Goal: Task Accomplishment & Management: Manage account settings

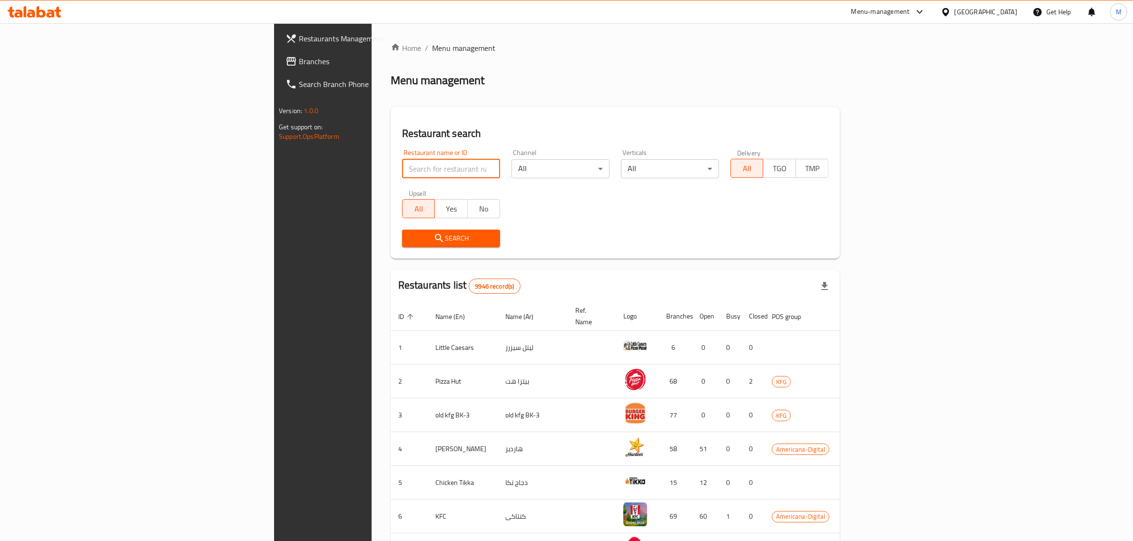
click at [402, 165] on input "search" at bounding box center [451, 168] width 98 height 19
click button "Search" at bounding box center [451, 239] width 98 height 18
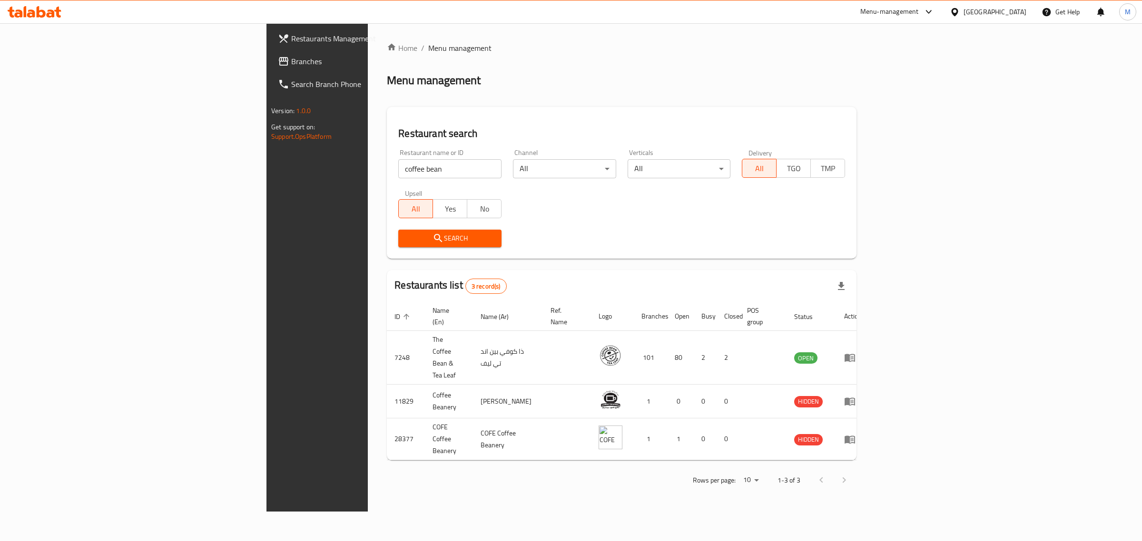
click at [398, 164] on input "coffee bean" at bounding box center [449, 168] width 103 height 19
type input "Caesars"
click button "Search" at bounding box center [449, 239] width 103 height 18
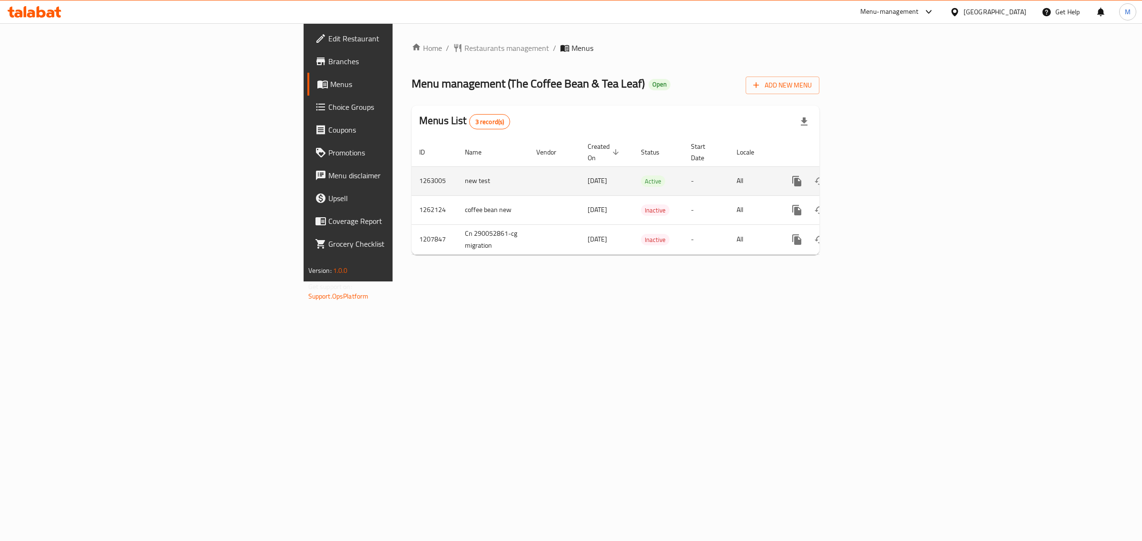
click at [877, 170] on link "enhanced table" at bounding box center [865, 181] width 23 height 23
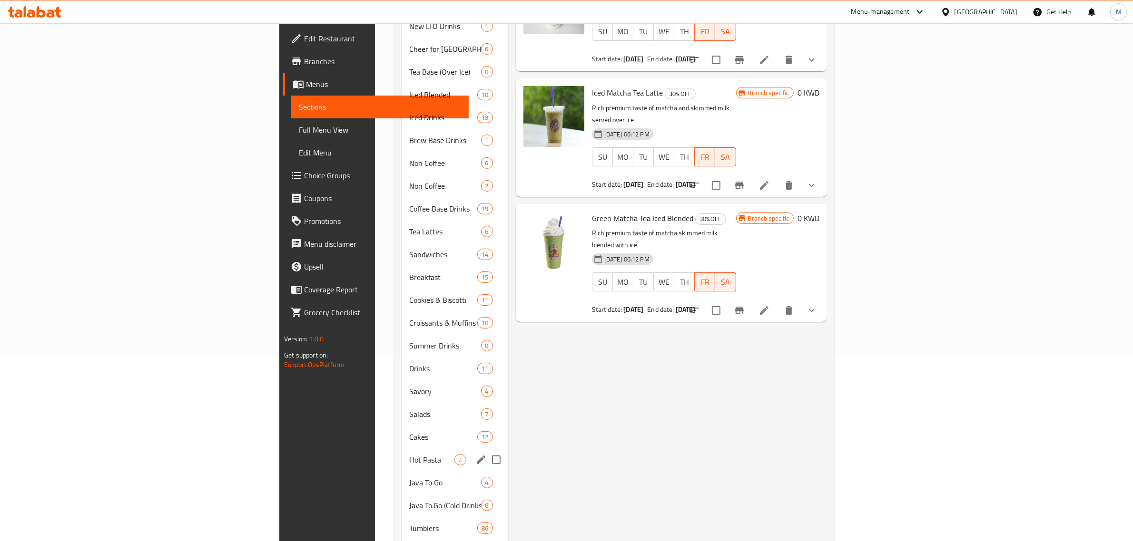
scroll to position [238, 0]
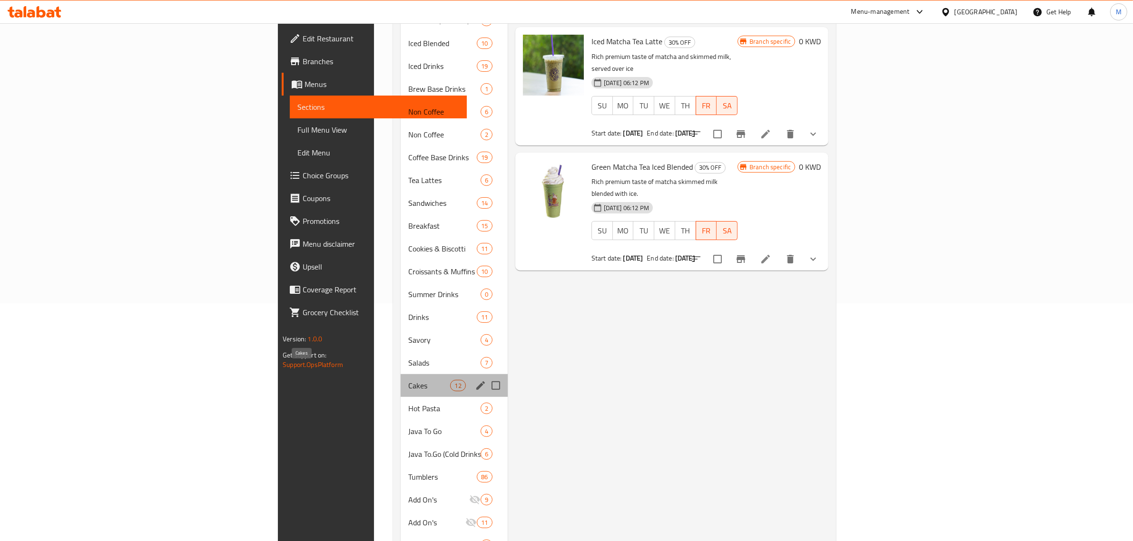
click at [408, 380] on span "Cakes" at bounding box center [429, 385] width 42 height 11
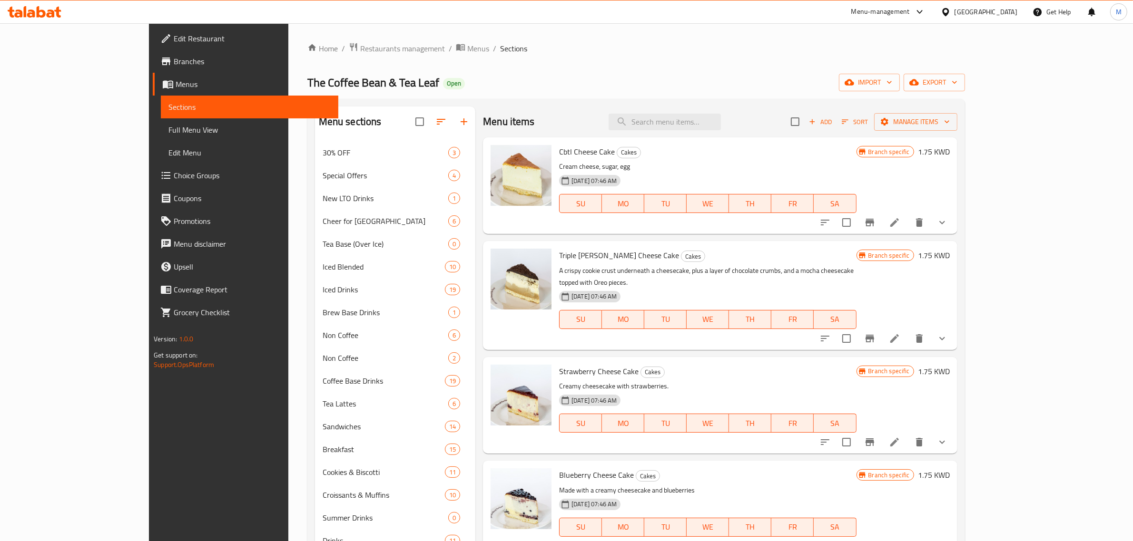
click at [707, 131] on div "Menu items Add Sort Manage items" at bounding box center [720, 122] width 474 height 31
click at [705, 127] on input "search" at bounding box center [664, 122] width 112 height 17
paste input "Peanut Butter Pie"
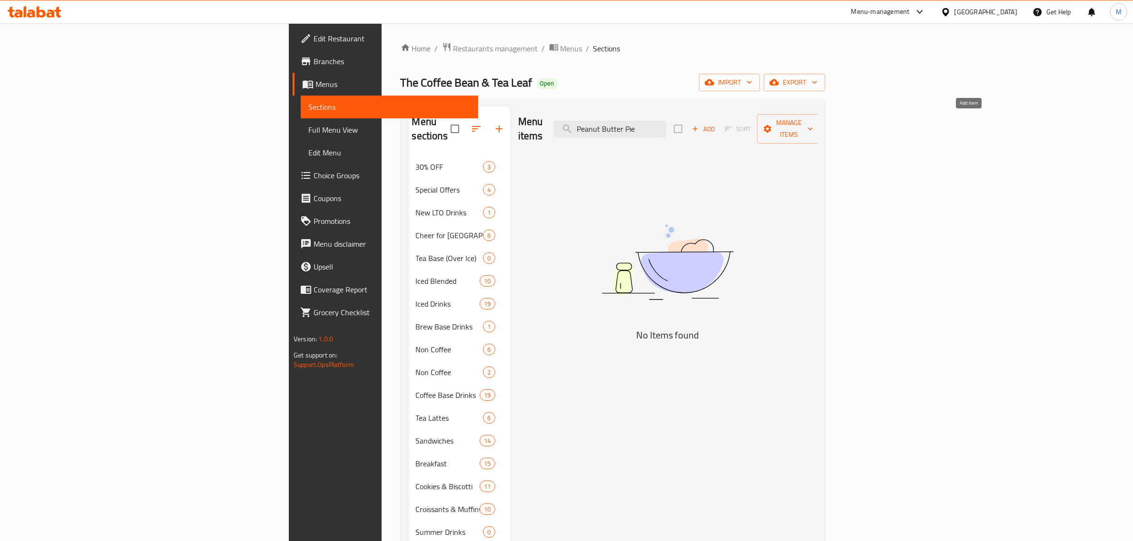
type input "Peanut Butter Pie"
click at [716, 124] on span "Add" at bounding box center [703, 129] width 26 height 11
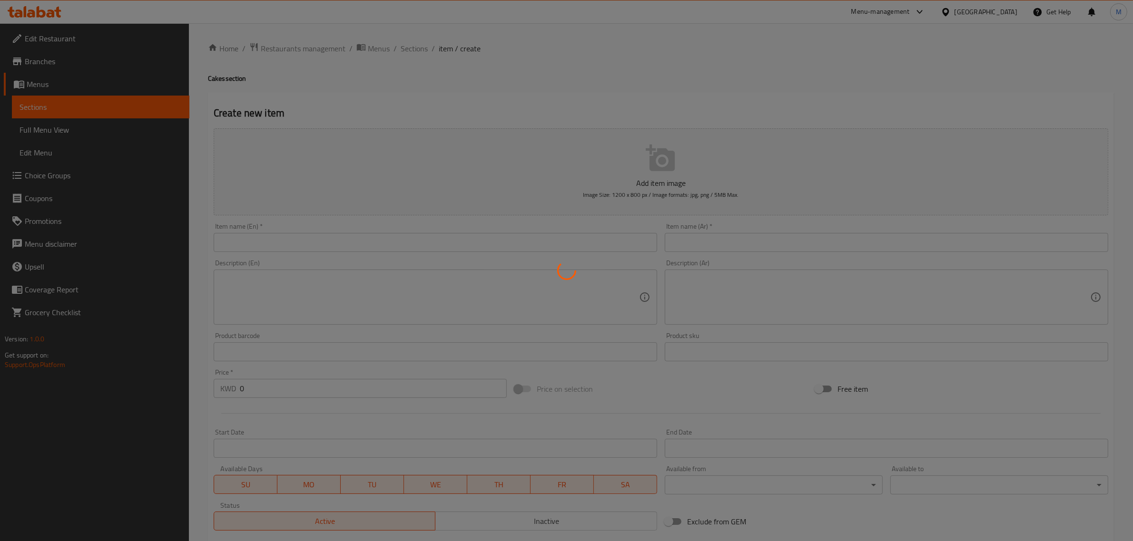
click at [283, 241] on div at bounding box center [566, 270] width 1133 height 541
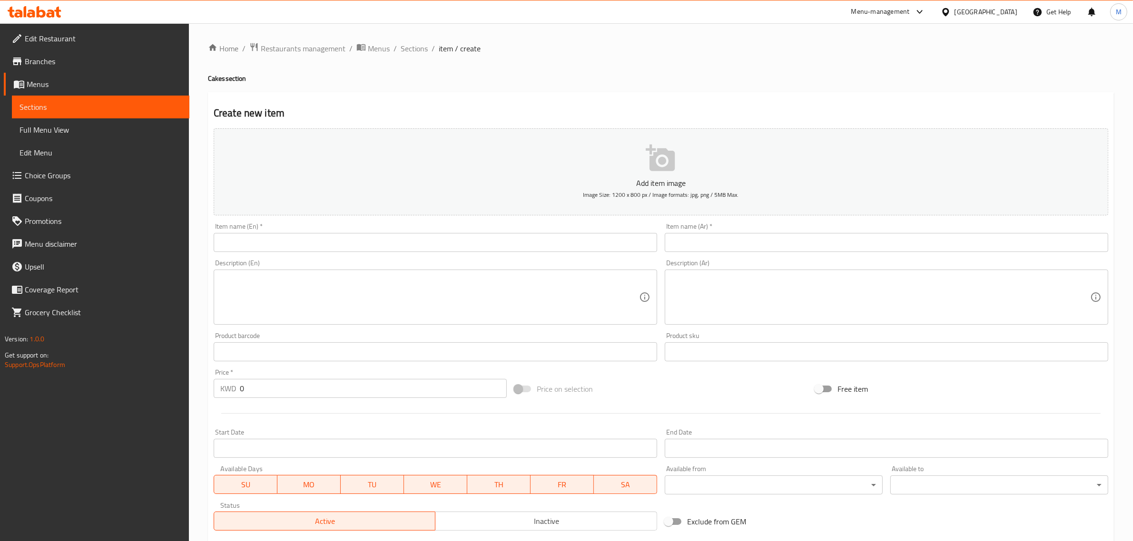
drag, startPoint x: 371, startPoint y: 239, endPoint x: 362, endPoint y: 241, distance: 9.3
click at [371, 239] on input "text" at bounding box center [435, 242] width 443 height 19
paste input "Peanut Butter Pie"
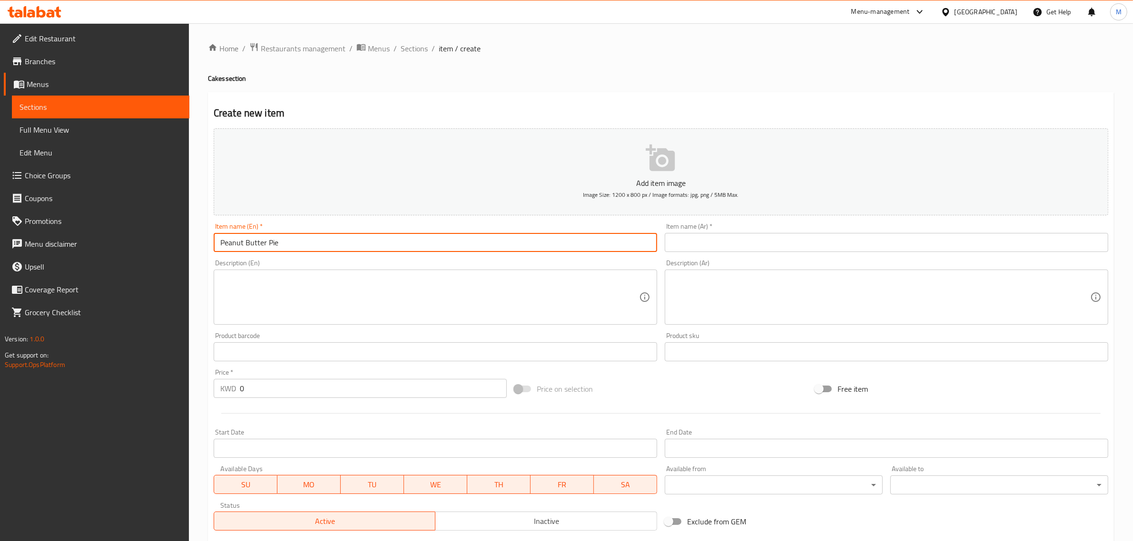
type input "Peanut Butter Pie"
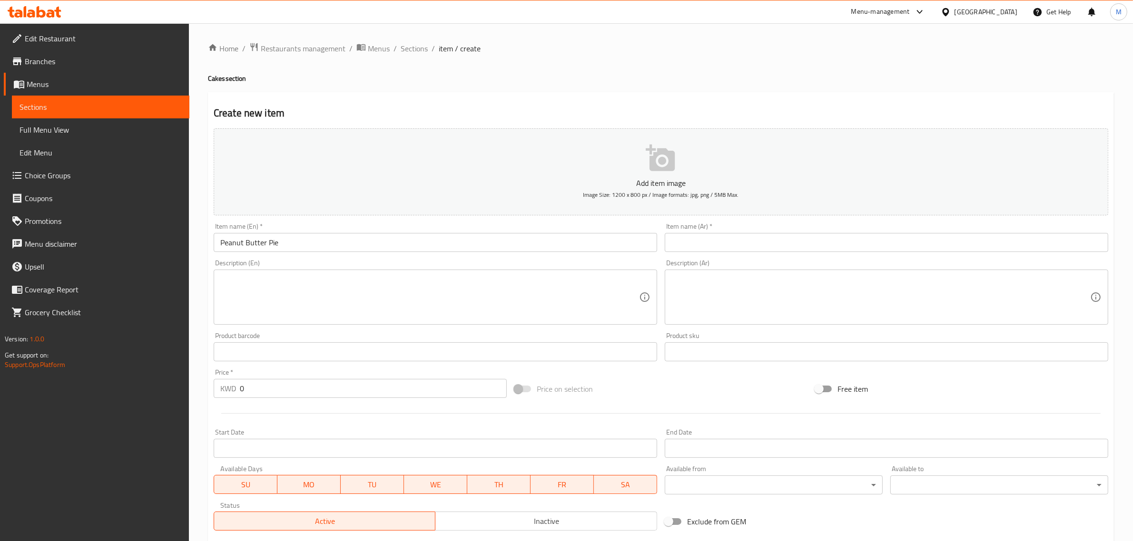
click at [764, 241] on input "text" at bounding box center [886, 242] width 443 height 19
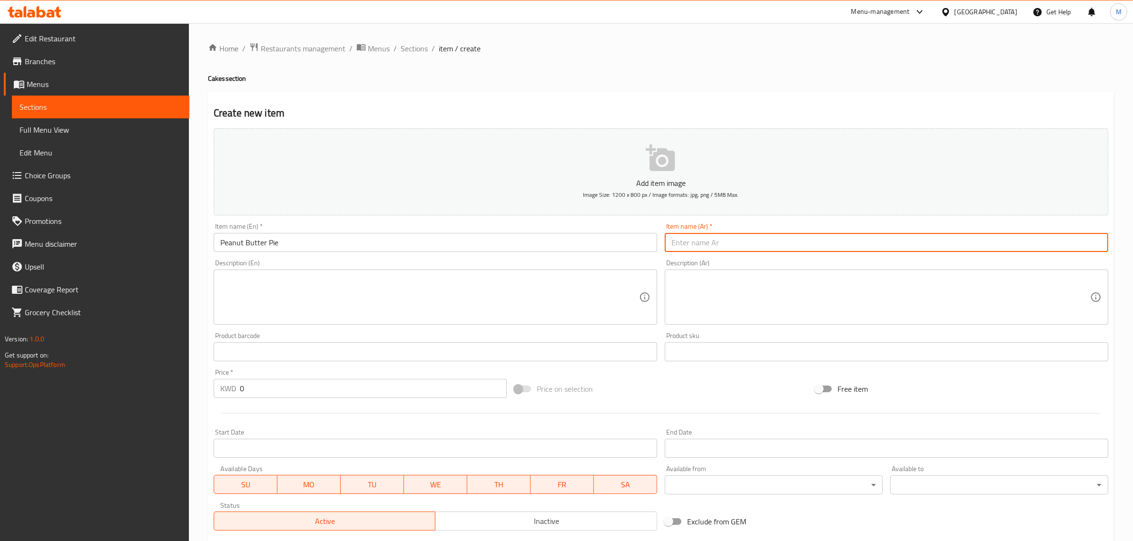
paste input "فطيرة زبدة الفول السوداني"
type input "فطيرة زبدة الفول السوداني"
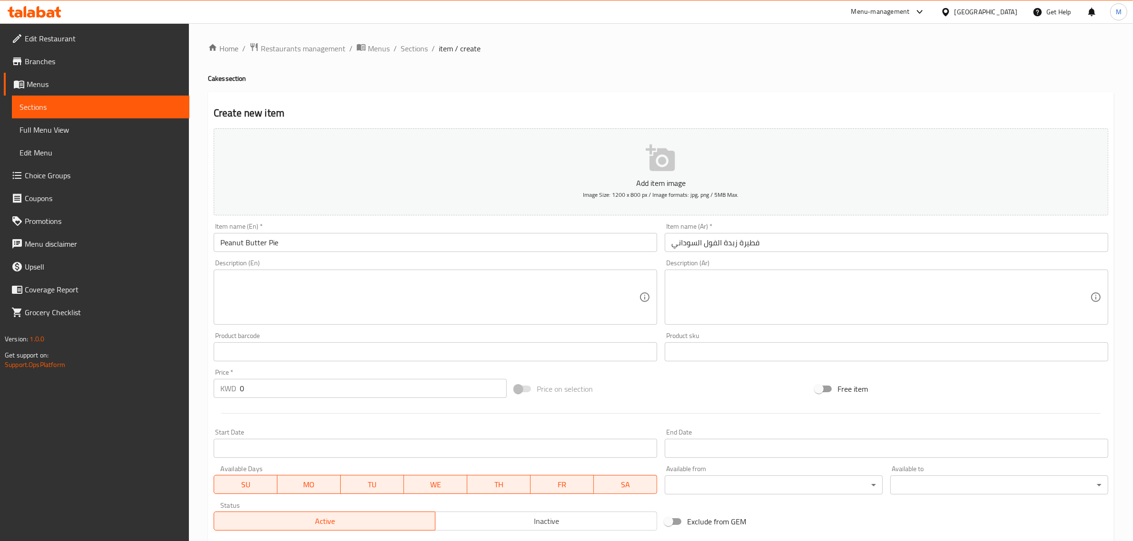
click at [309, 323] on div "Description (En)" at bounding box center [435, 297] width 443 height 55
paste textarea "Rich peanut butter and chocolate chip filling, a chocolate crust and ganache, t…"
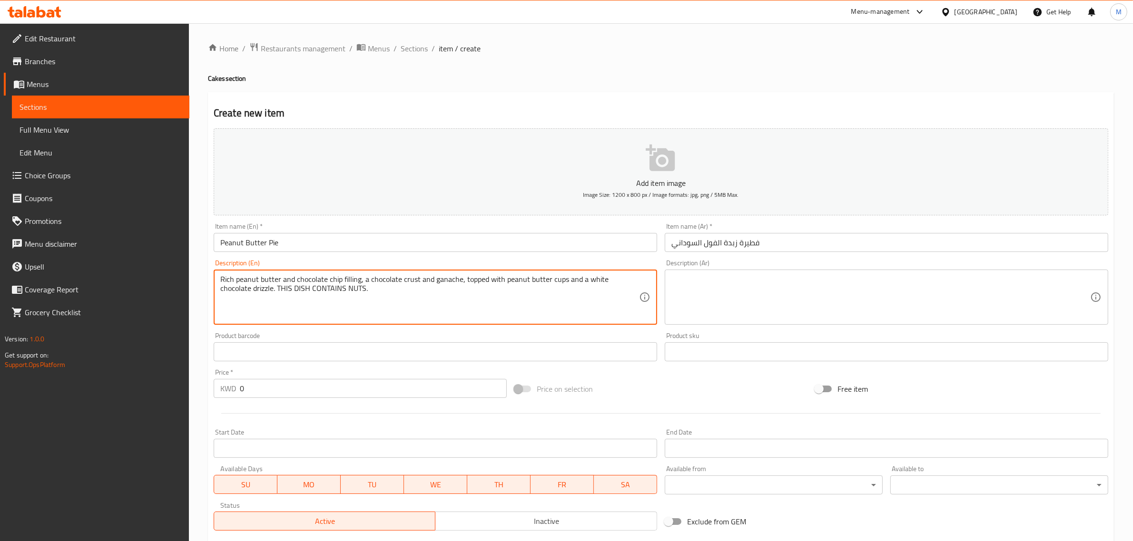
drag, startPoint x: 334, startPoint y: 291, endPoint x: 593, endPoint y: 296, distance: 258.4
click at [593, 296] on textarea "Rich peanut butter and chocolate chip filling, a chocolate crust and ganache, t…" at bounding box center [429, 297] width 419 height 45
type textarea "Rich peanut butter and chocolate chip filling, a chocolate crust and ganache, t…"
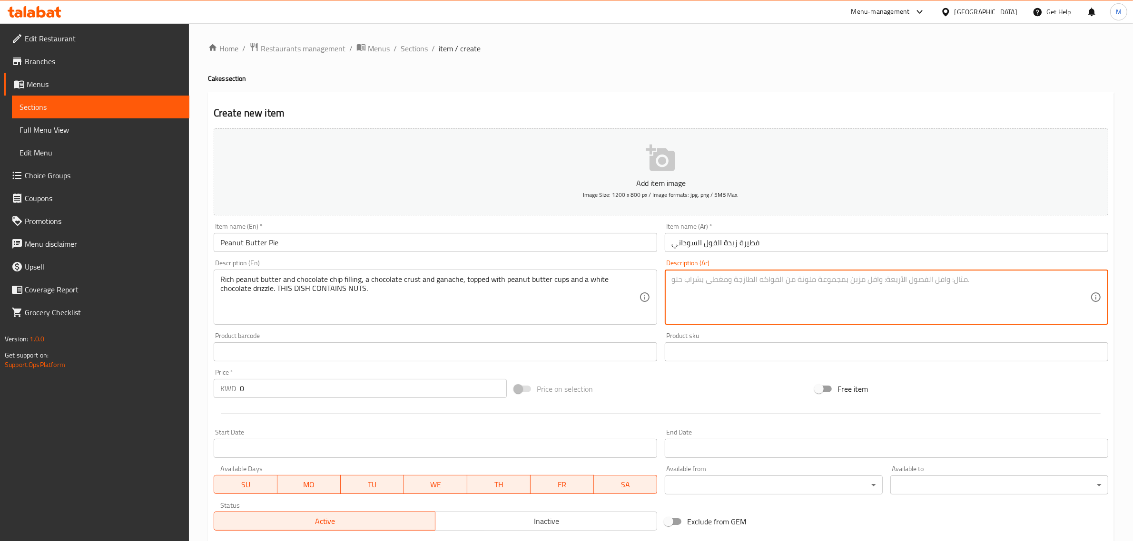
click at [791, 310] on textarea at bounding box center [880, 297] width 419 height 45
paste textarea "حشوه غنيه من الفول السوداني ورقائق الشوكولاته ومغطى بالشوكولاته و زبدة الفول ال…"
type textarea "حشوه غنيه من الفول السوداني ورقائق الشوكولاته ومغطى بالشوكولاته و زبدة الفول ال…"
click at [723, 242] on input "فطيرة زبدة الفول السوداني" at bounding box center [886, 242] width 443 height 19
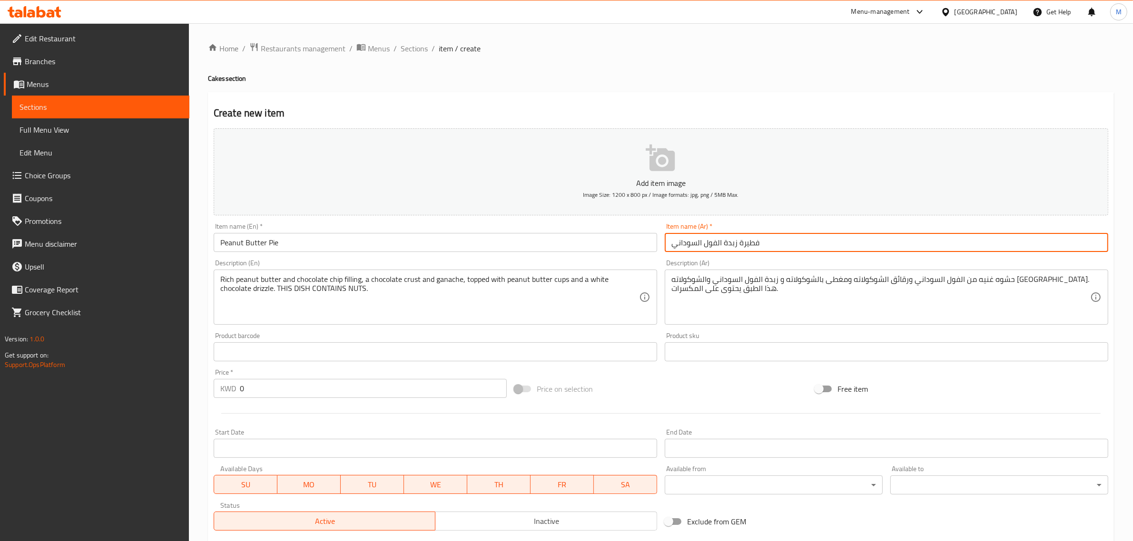
click at [723, 242] on input "فطيرة زبدة الفول السوداني" at bounding box center [886, 242] width 443 height 19
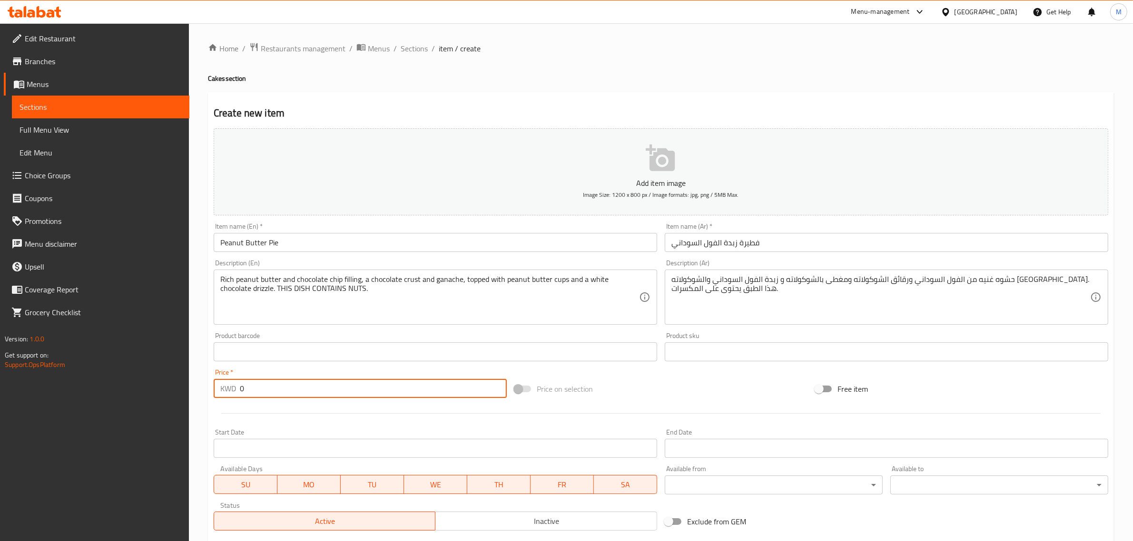
drag, startPoint x: 274, startPoint y: 389, endPoint x: 210, endPoint y: 375, distance: 65.3
click at [210, 375] on div "Price   * KWD 0 Price *" at bounding box center [360, 383] width 301 height 37
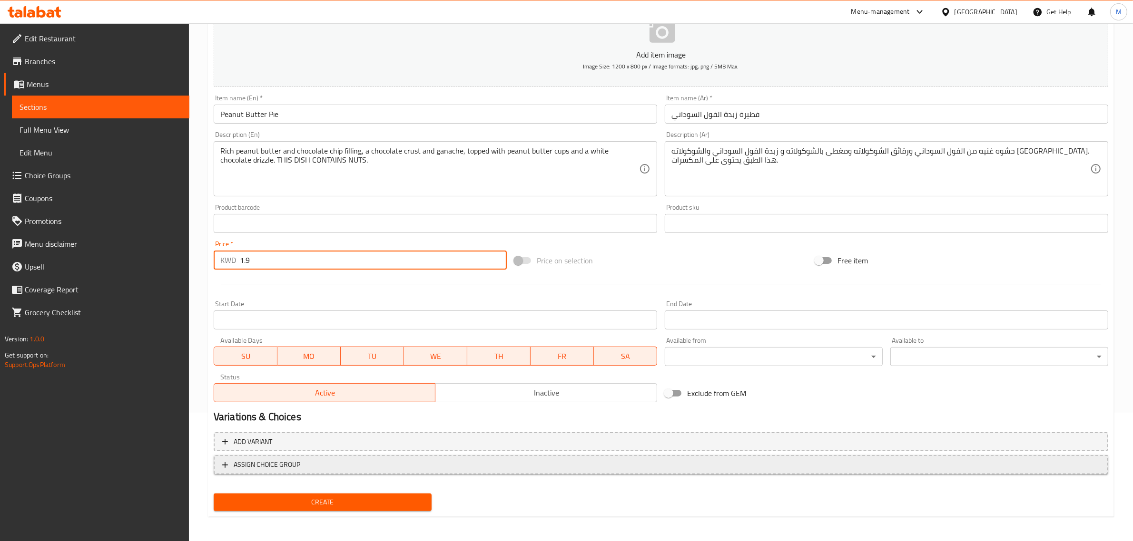
scroll to position [129, 0]
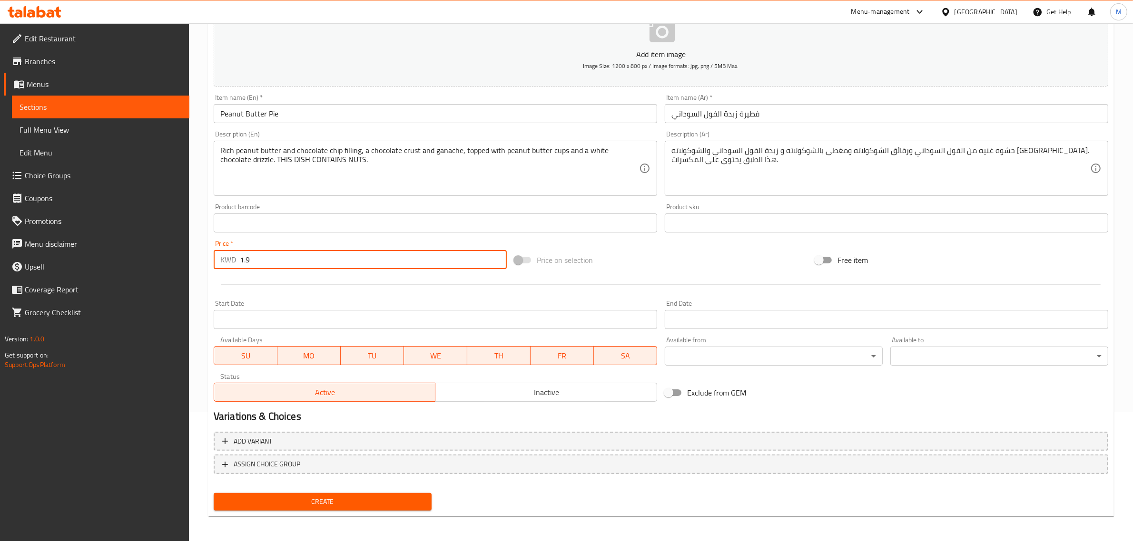
type input "1.9"
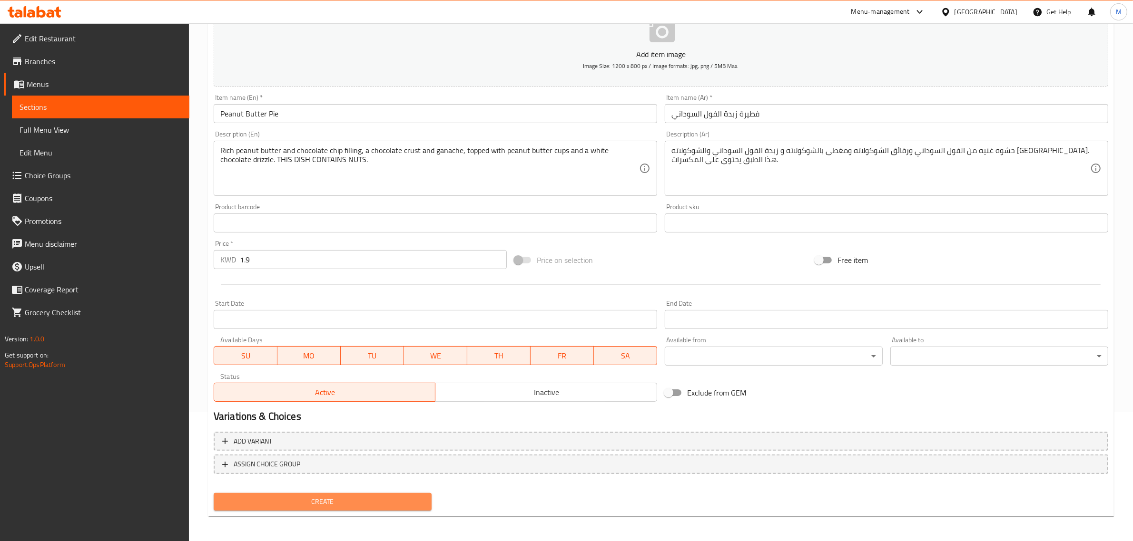
click at [340, 509] on button "Create" at bounding box center [323, 502] width 218 height 18
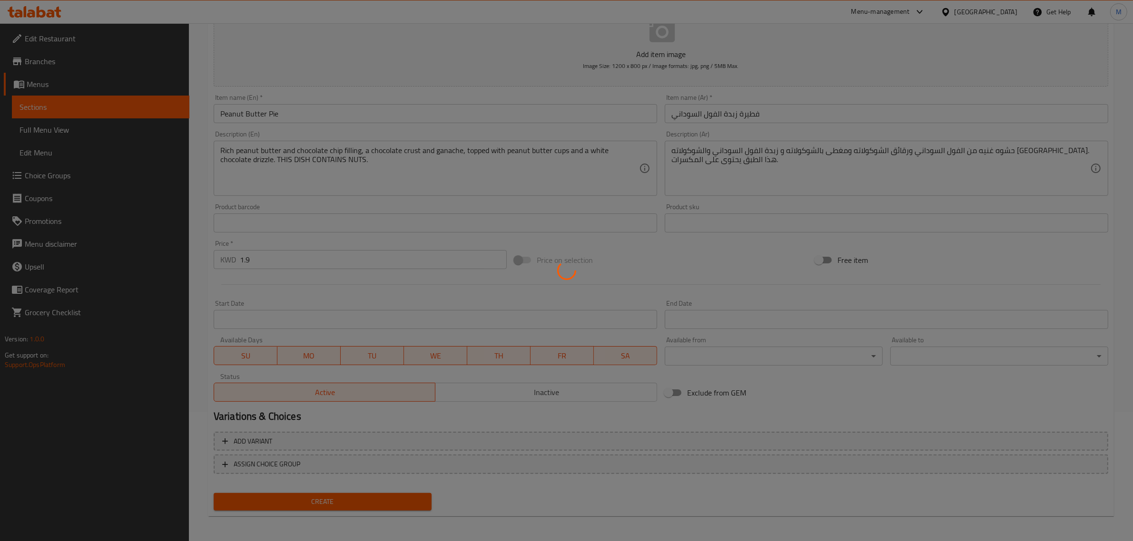
type input "0"
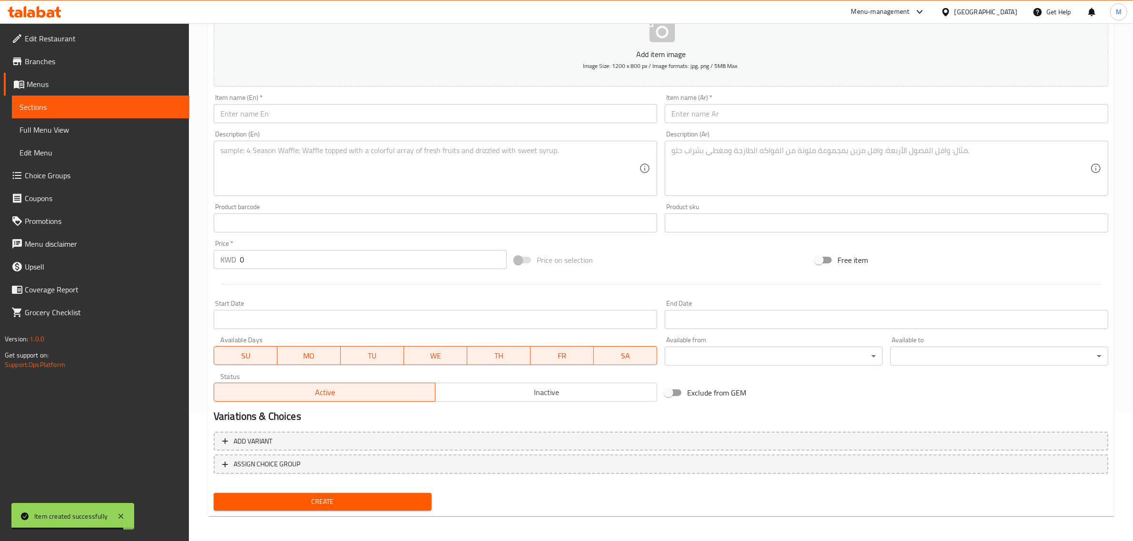
scroll to position [0, 0]
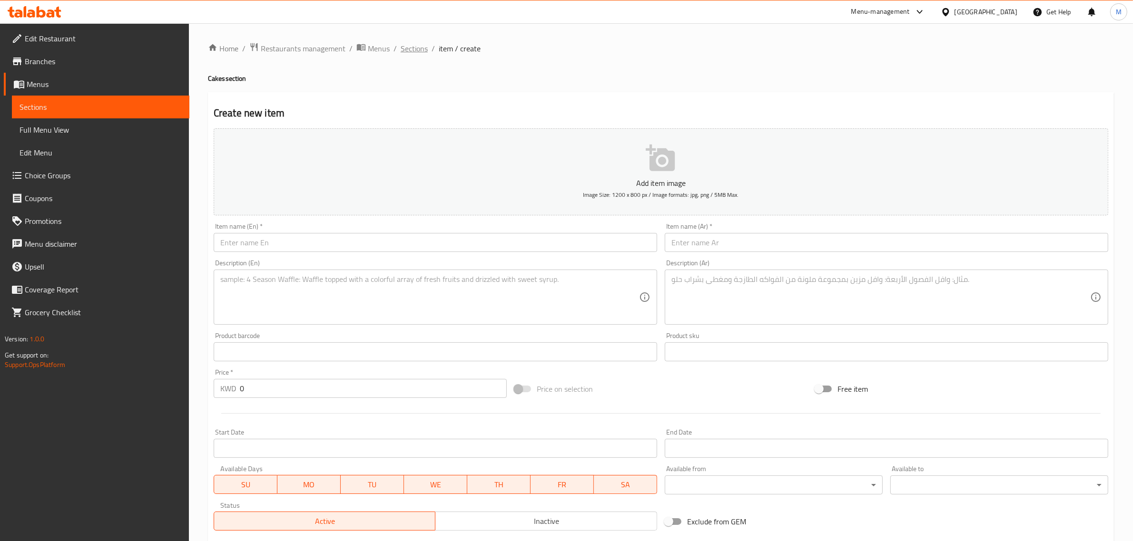
click at [414, 51] on span "Sections" at bounding box center [414, 48] width 27 height 11
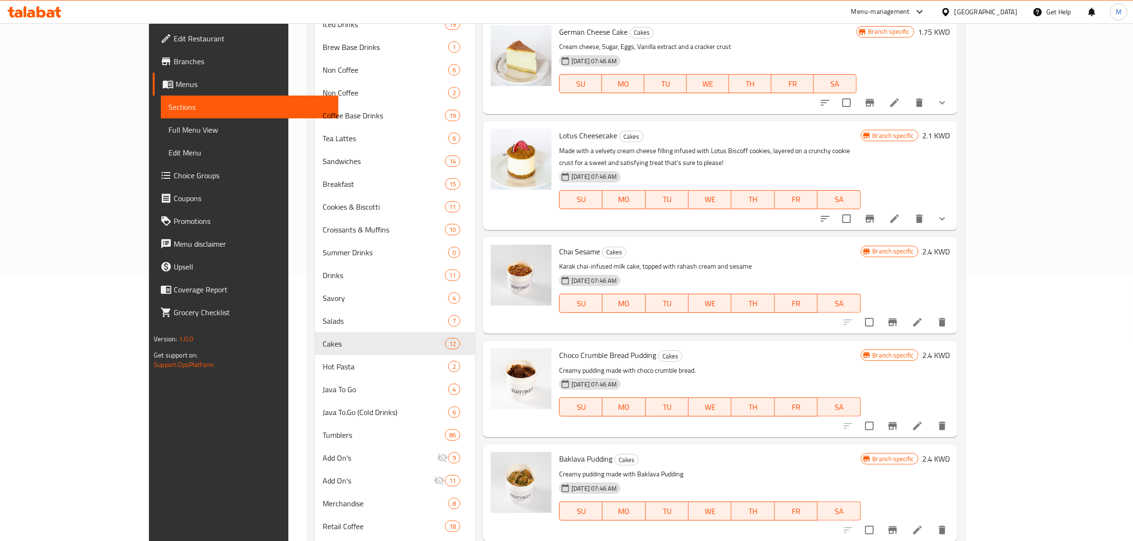
scroll to position [360, 0]
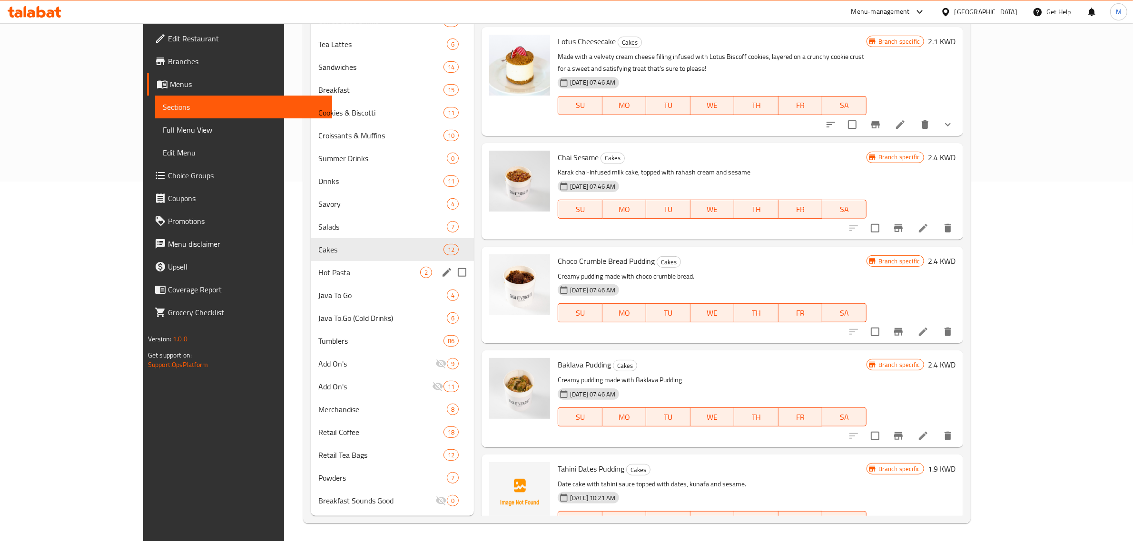
click at [315, 279] on div "Hot Pasta 2" at bounding box center [392, 272] width 163 height 23
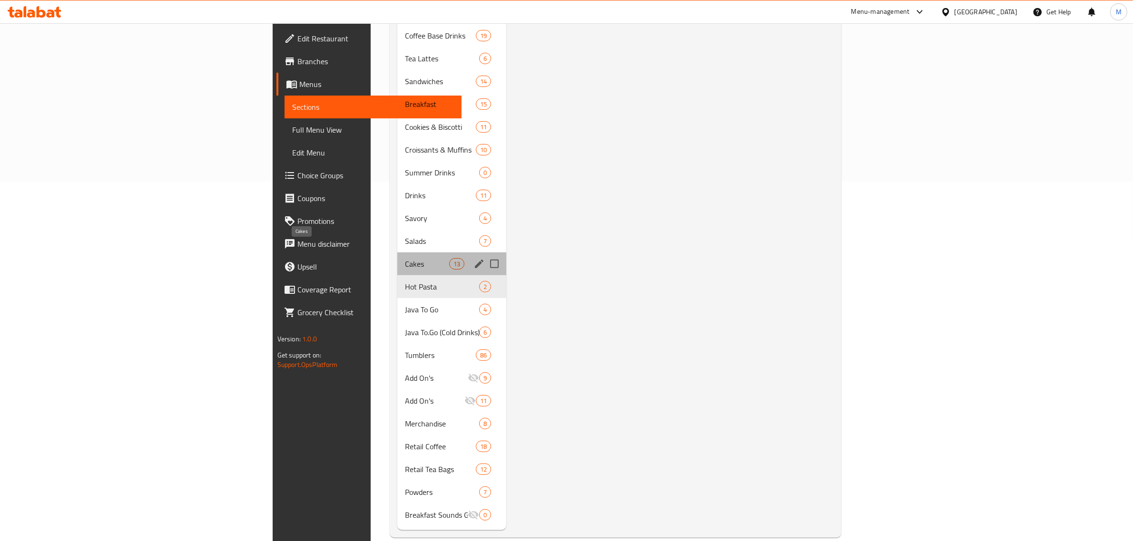
click at [405, 258] on span "Cakes" at bounding box center [427, 263] width 44 height 11
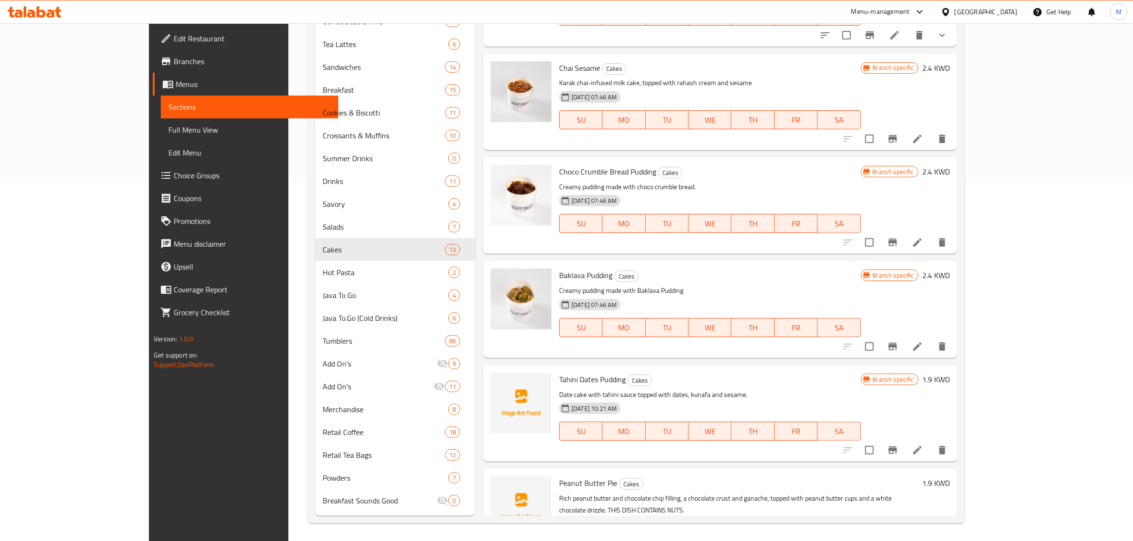
scroll to position [606, 0]
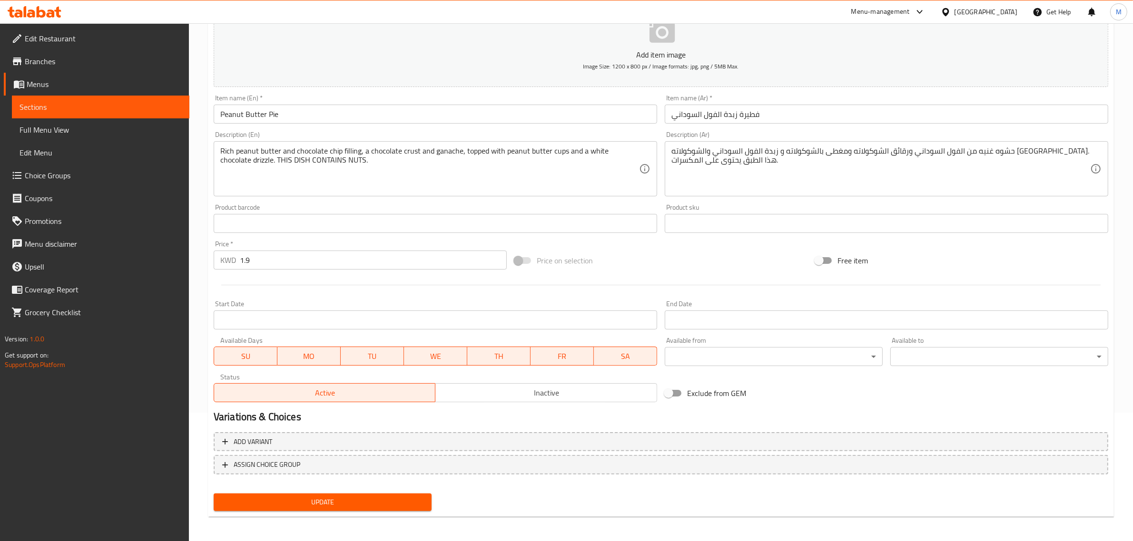
scroll to position [129, 0]
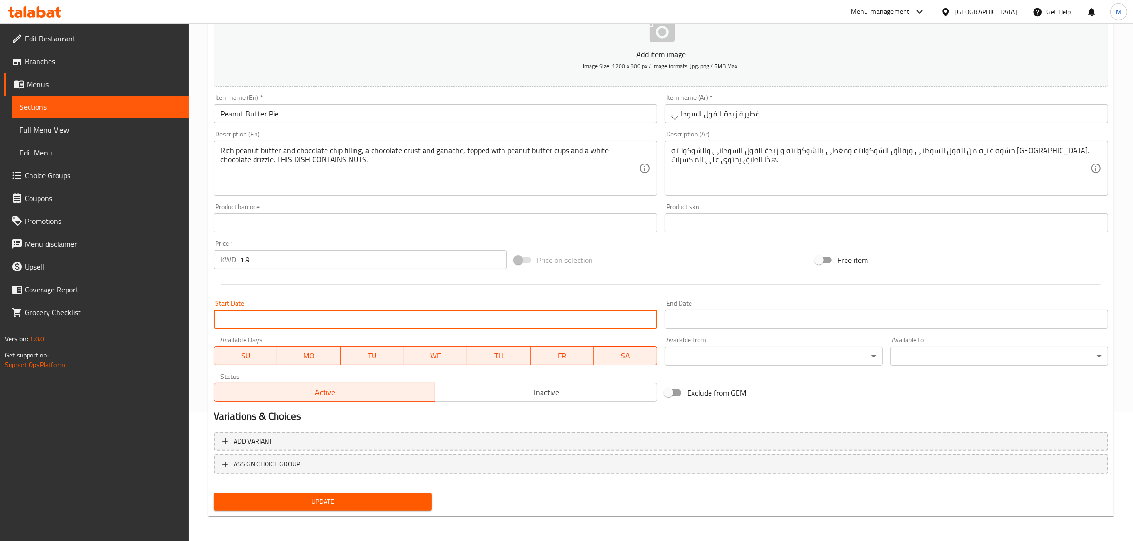
click at [327, 321] on input "Start Date" at bounding box center [435, 319] width 443 height 19
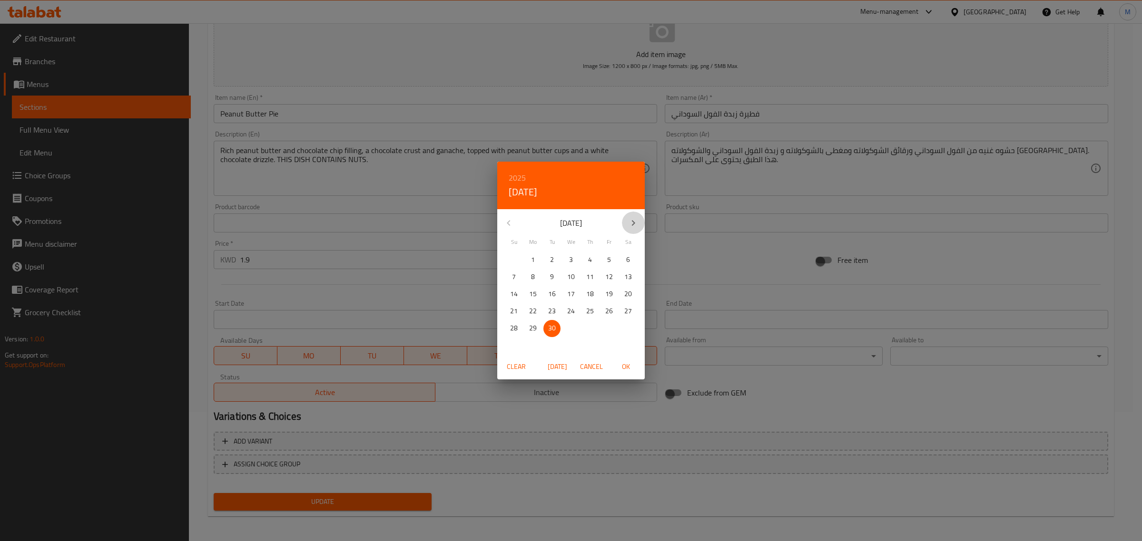
click at [634, 227] on icon "button" at bounding box center [633, 222] width 11 height 11
click at [590, 262] on p "2" at bounding box center [590, 260] width 4 height 12
click at [626, 365] on span "OK" at bounding box center [625, 367] width 23 height 12
type input "02-10-2025"
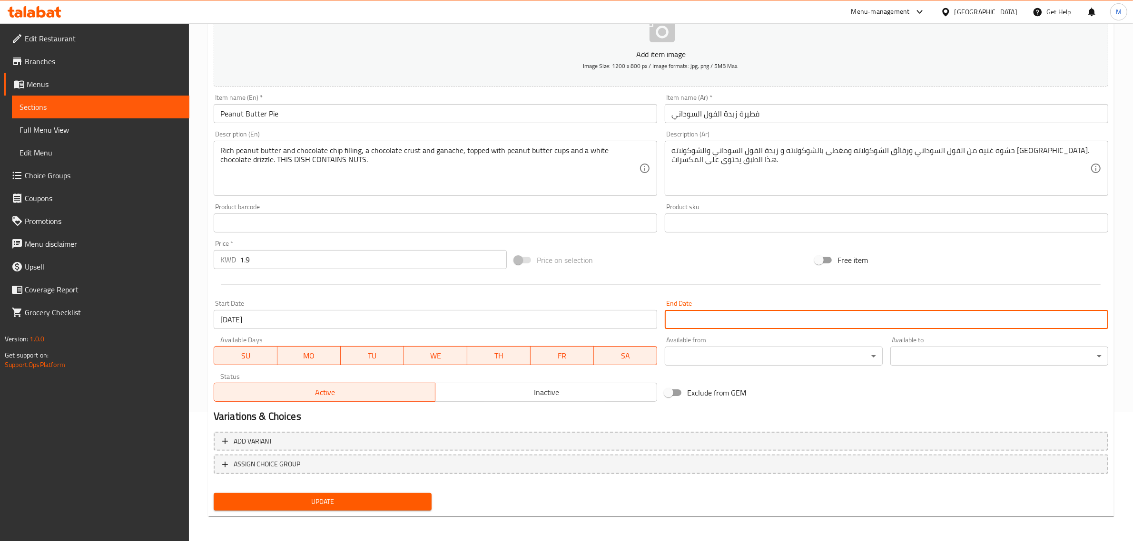
click at [708, 320] on input "Start Date" at bounding box center [886, 319] width 443 height 19
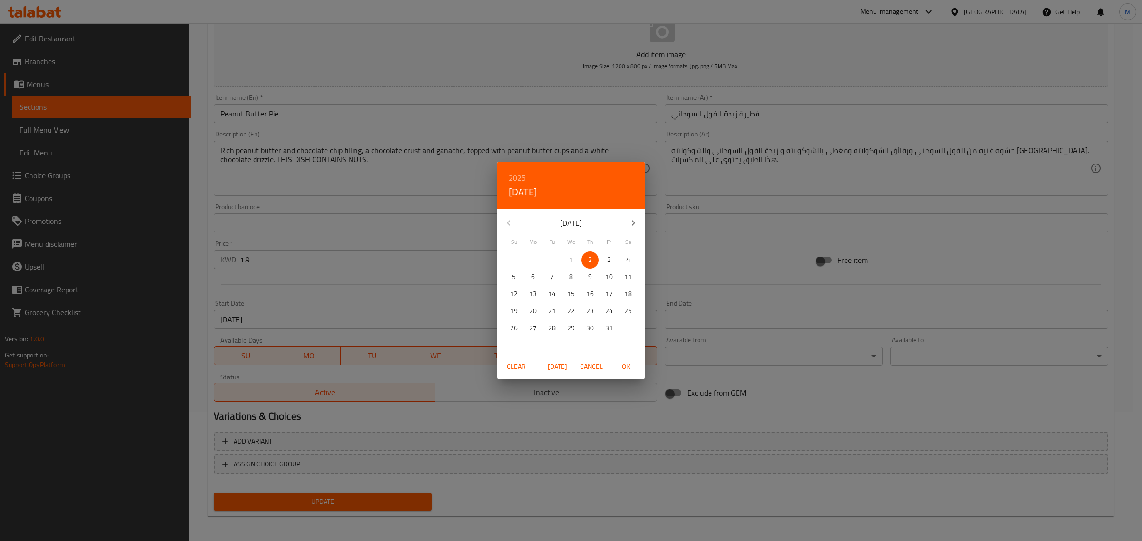
click at [640, 220] on button "button" at bounding box center [633, 223] width 23 height 23
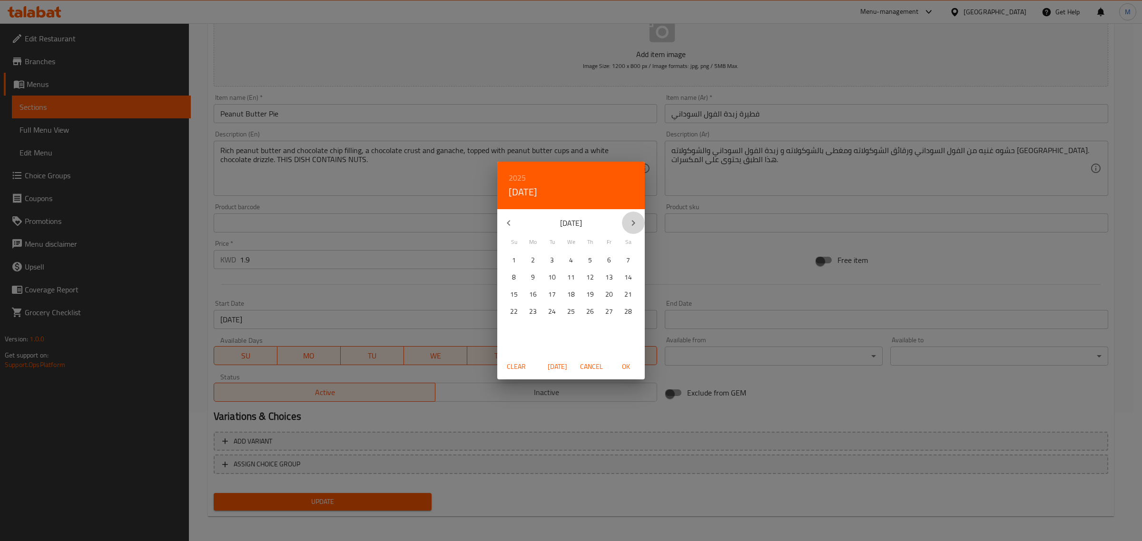
click at [640, 220] on button "button" at bounding box center [633, 223] width 23 height 23
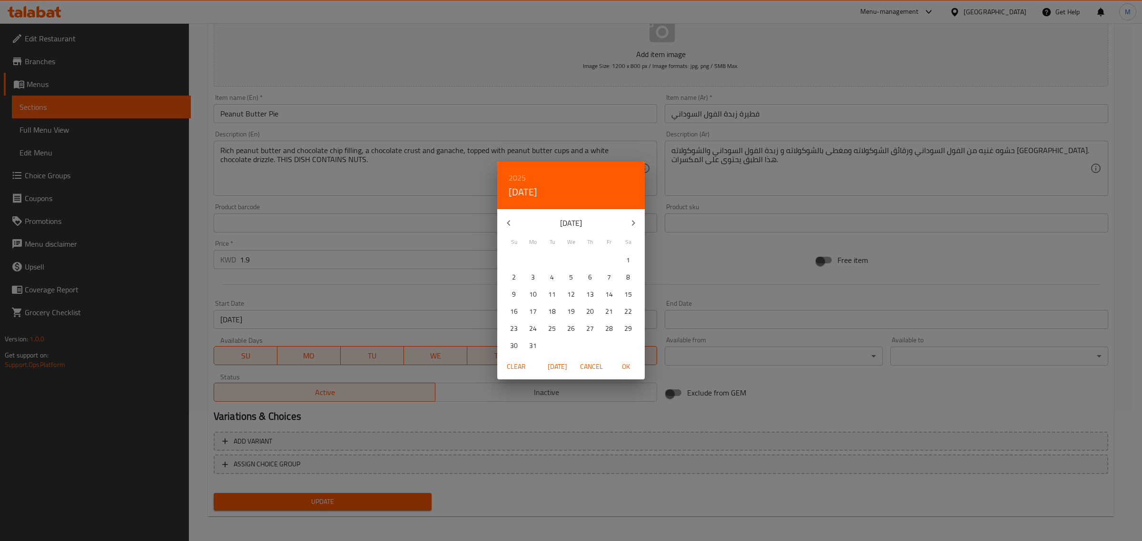
click at [640, 220] on button "button" at bounding box center [633, 223] width 23 height 23
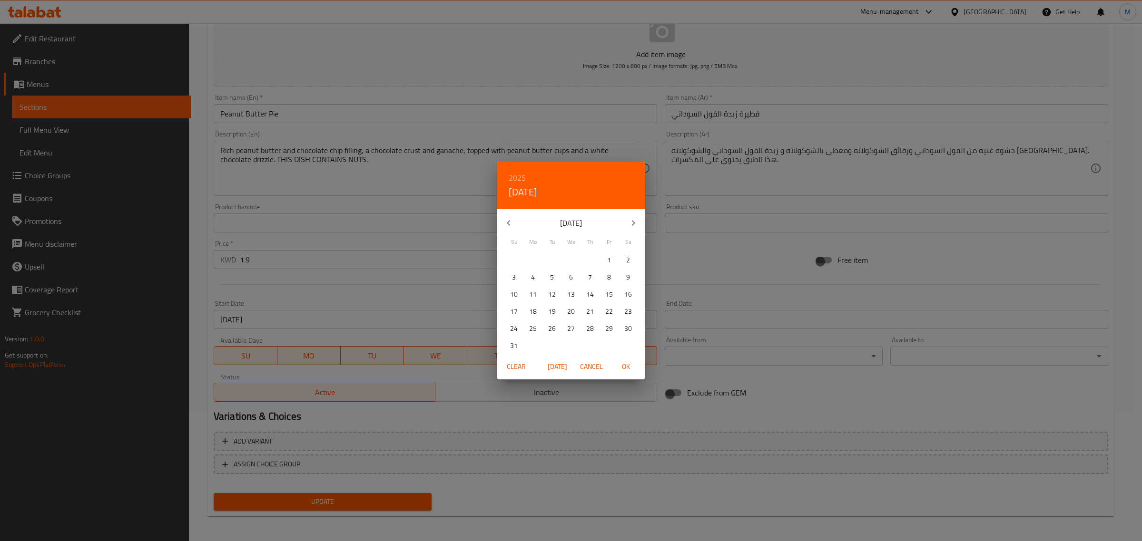
click at [640, 220] on button "button" at bounding box center [633, 223] width 23 height 23
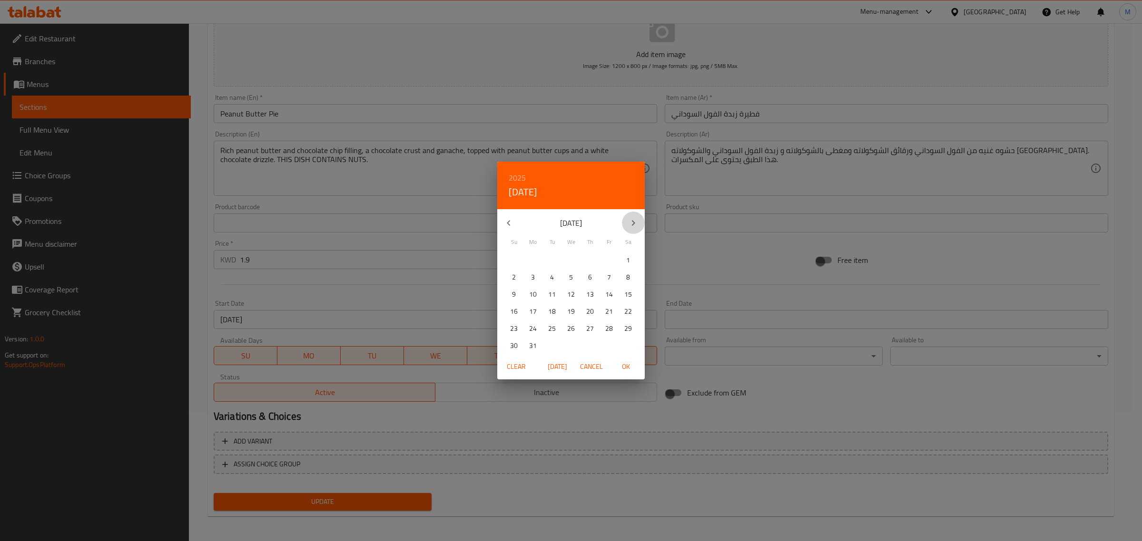
click at [640, 220] on button "button" at bounding box center [633, 223] width 23 height 23
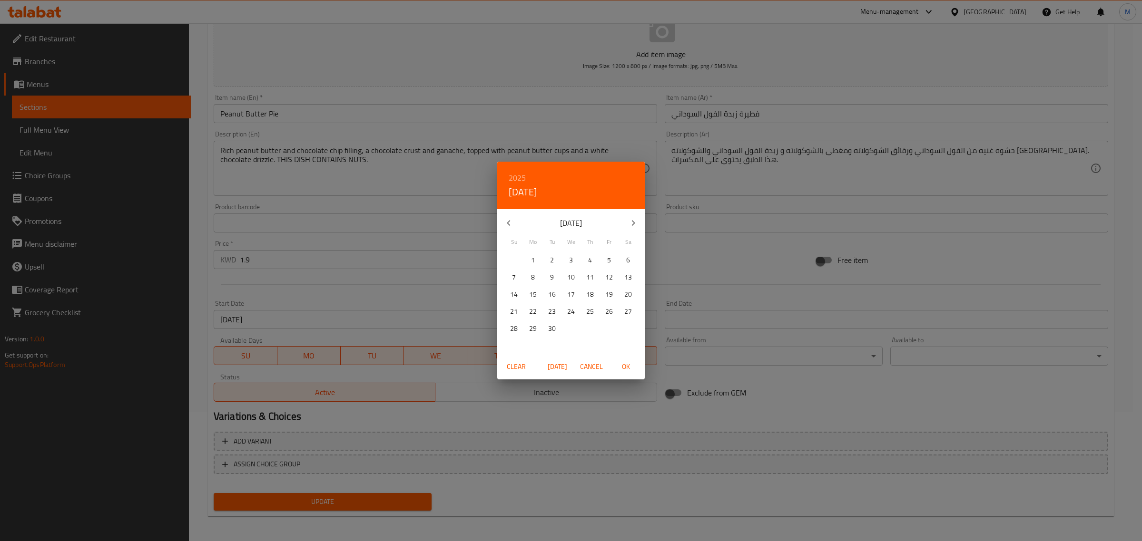
click at [640, 220] on button "button" at bounding box center [633, 223] width 23 height 23
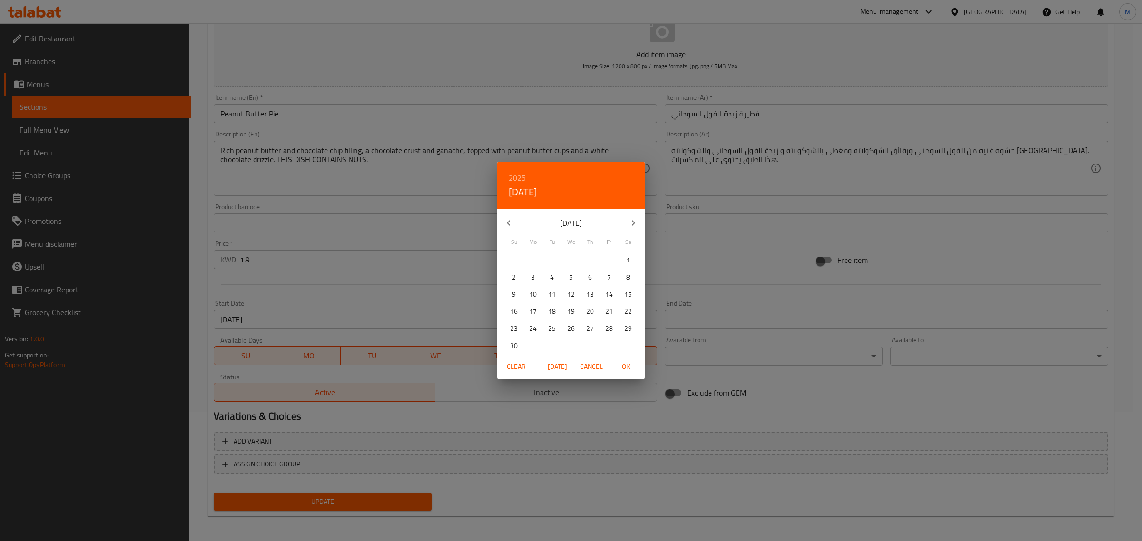
click at [640, 220] on button "button" at bounding box center [633, 223] width 23 height 23
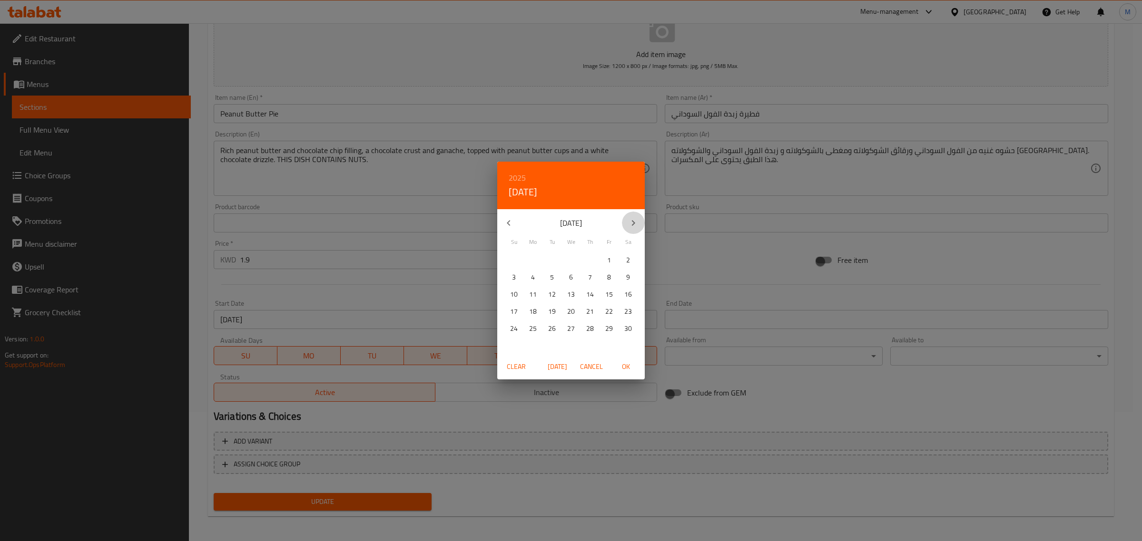
click at [640, 220] on button "button" at bounding box center [633, 223] width 23 height 23
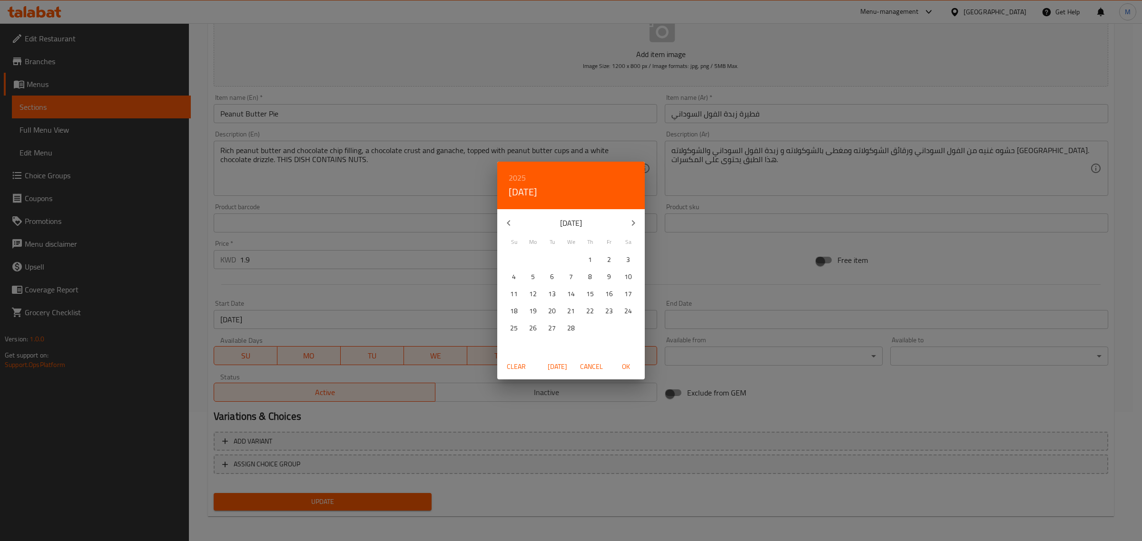
click at [577, 324] on span "28" at bounding box center [570, 329] width 17 height 12
click at [624, 374] on button "OK" at bounding box center [625, 367] width 30 height 18
type input "28-02-2029"
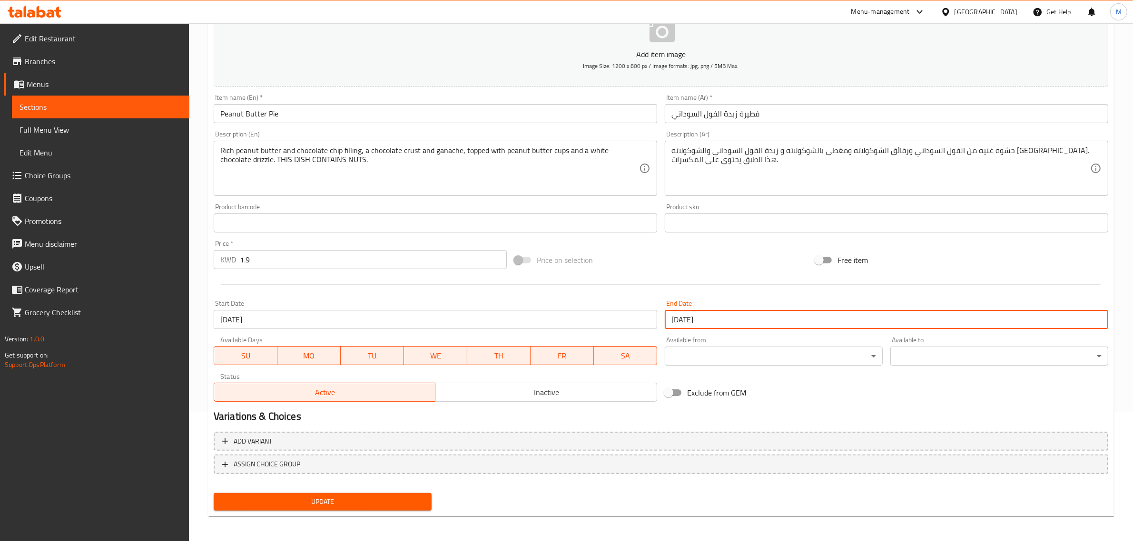
click at [363, 504] on span "Update" at bounding box center [322, 502] width 203 height 12
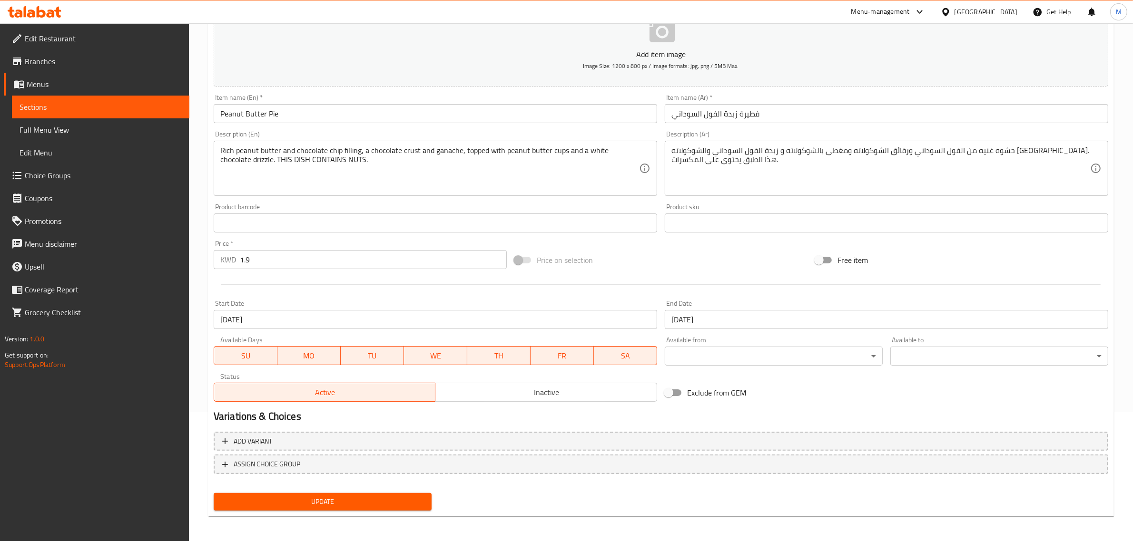
scroll to position [0, 0]
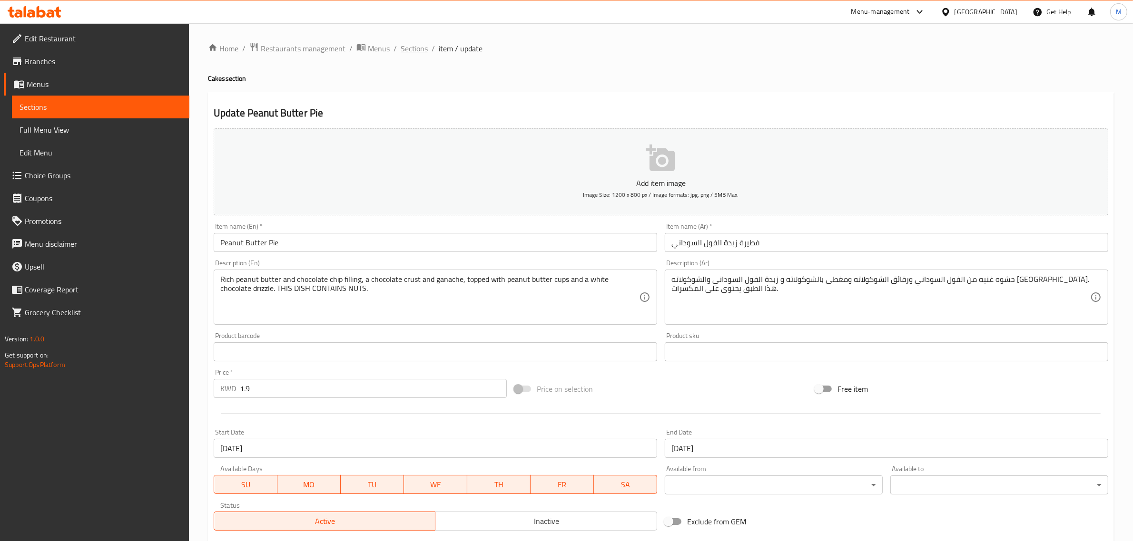
click at [410, 51] on span "Sections" at bounding box center [414, 48] width 27 height 11
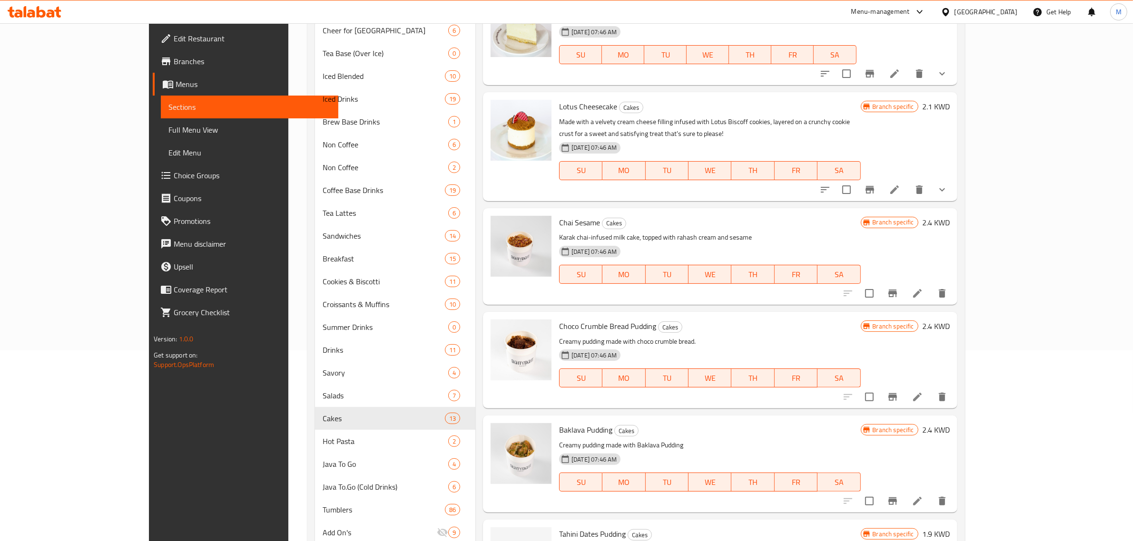
scroll to position [360, 0]
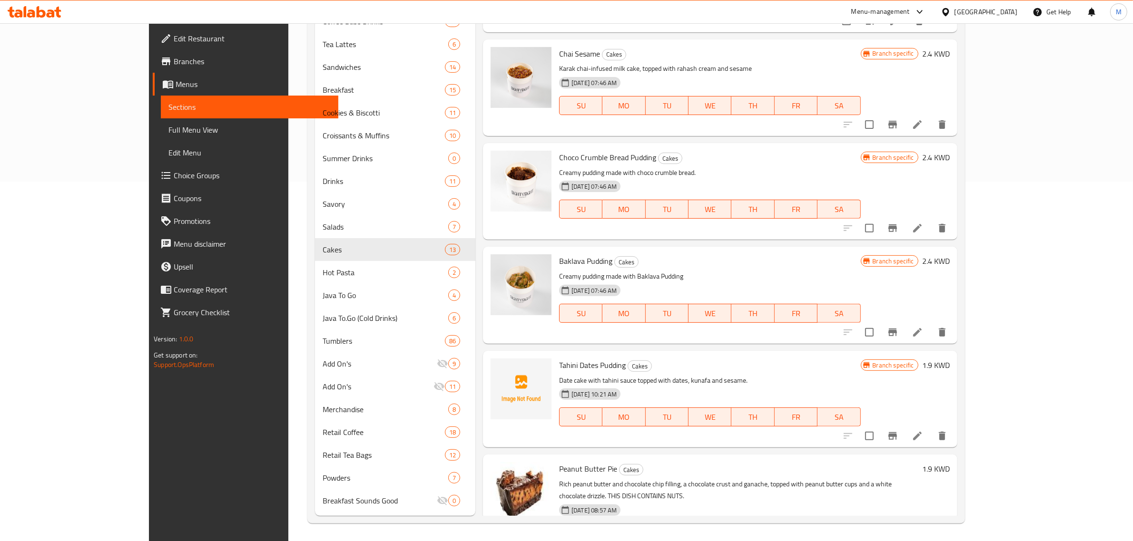
click at [691, 455] on div "Peanut Butter Pie Cakes Rich peanut butter and chocolate chip filling, a chocol…" at bounding box center [720, 509] width 474 height 108
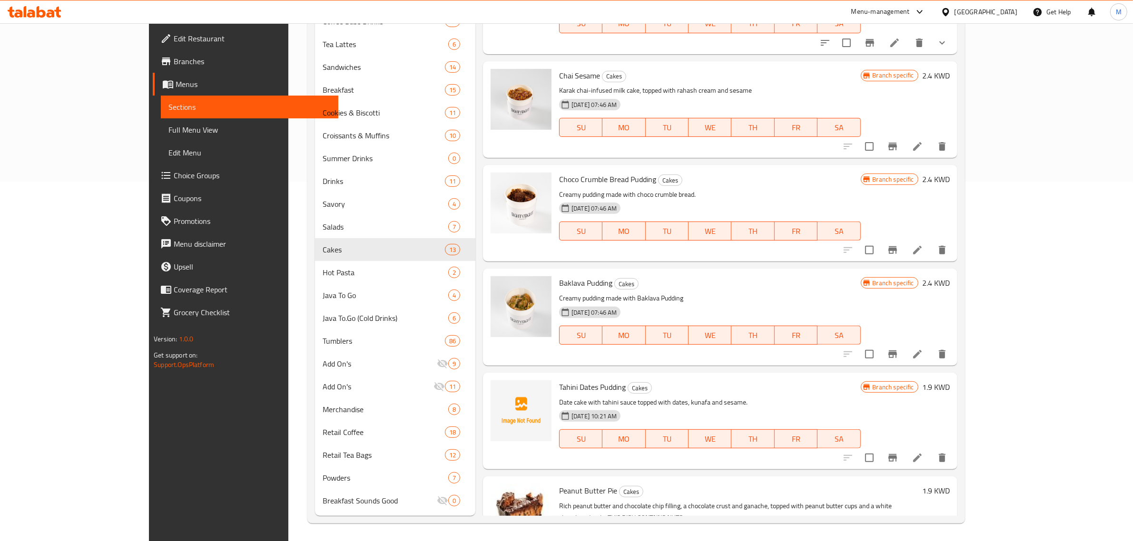
scroll to position [606, 0]
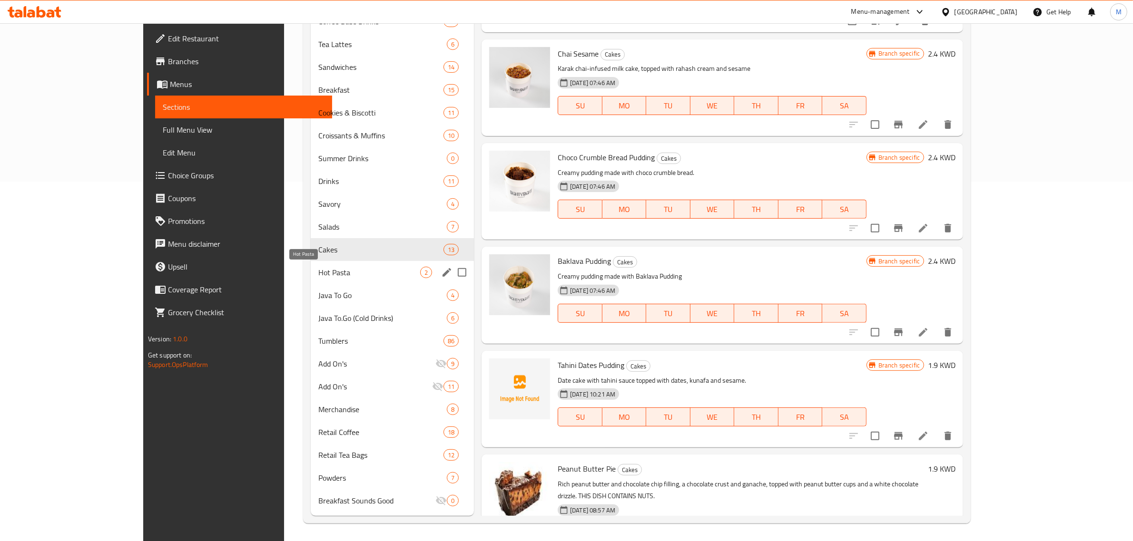
click at [332, 267] on span "Hot Pasta" at bounding box center [369, 272] width 102 height 11
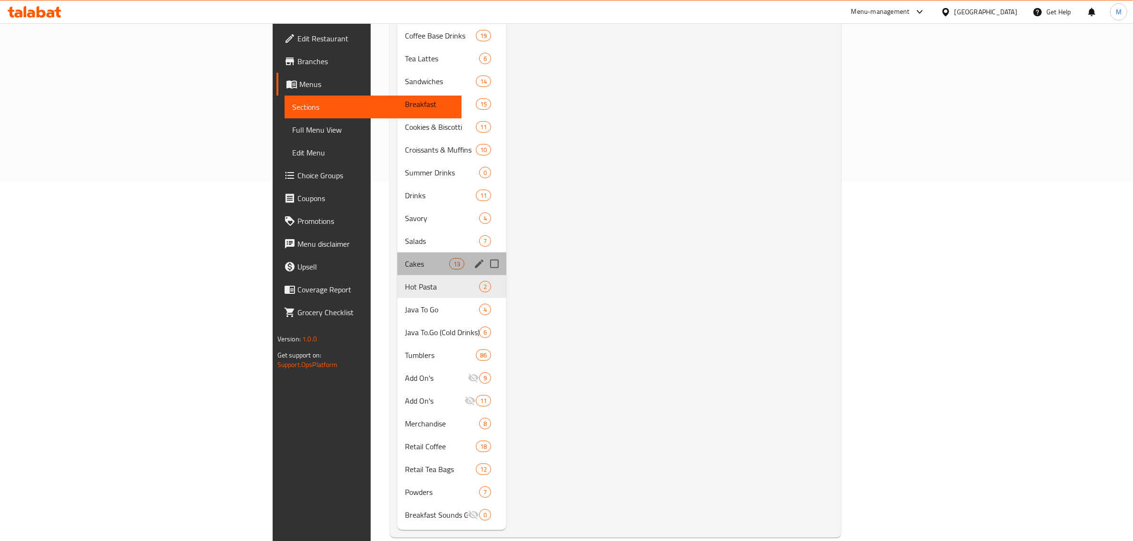
click at [397, 258] on div "Cakes 13" at bounding box center [451, 264] width 109 height 23
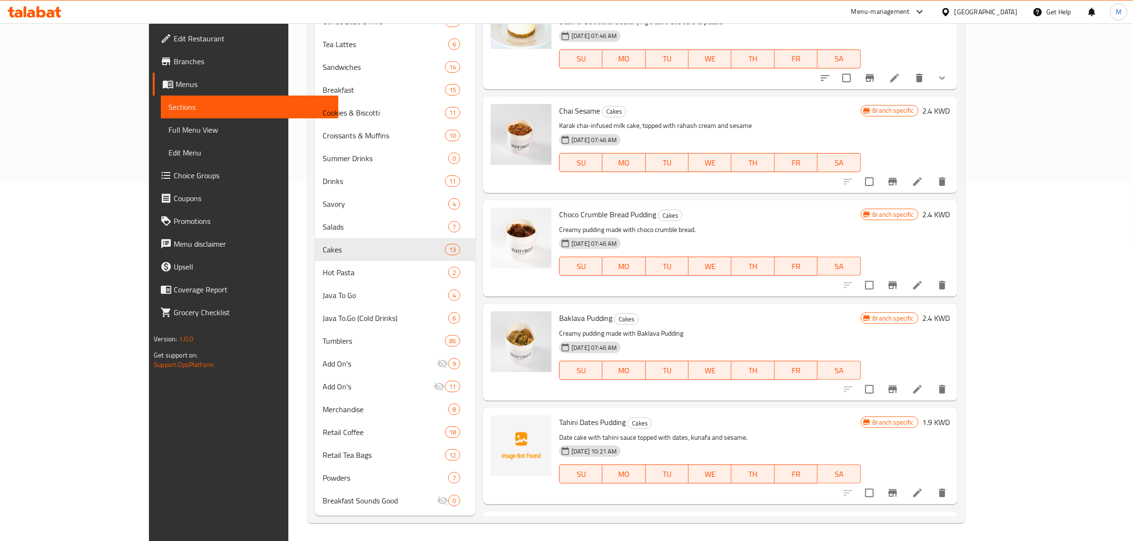
scroll to position [606, 0]
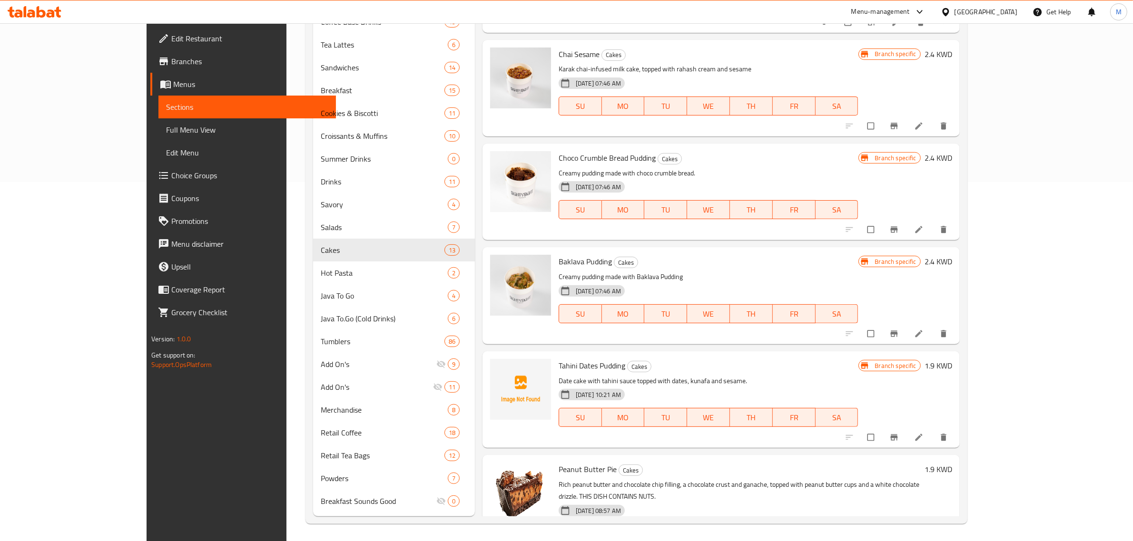
scroll to position [360, 0]
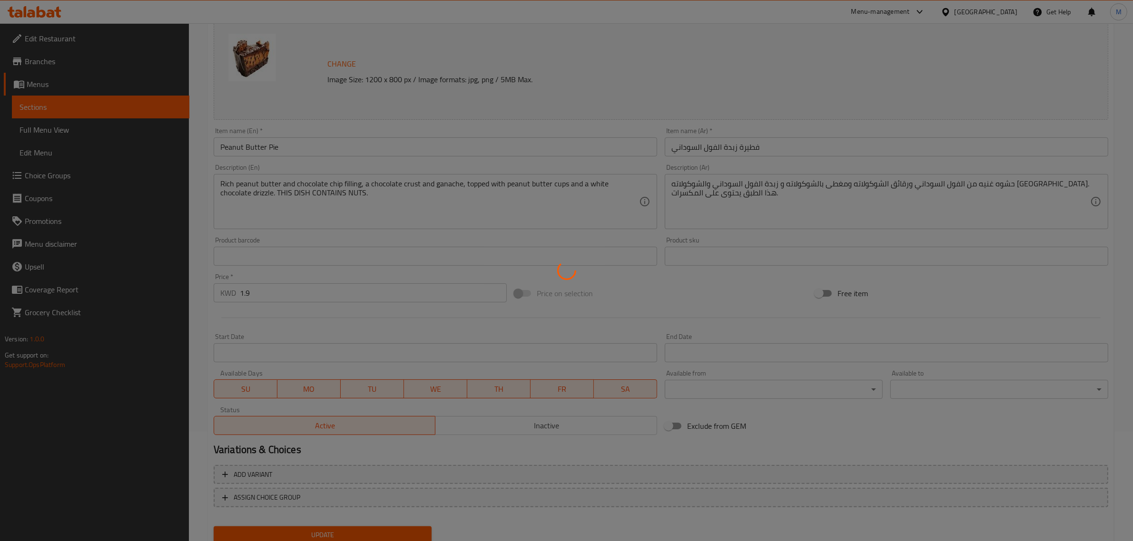
scroll to position [119, 0]
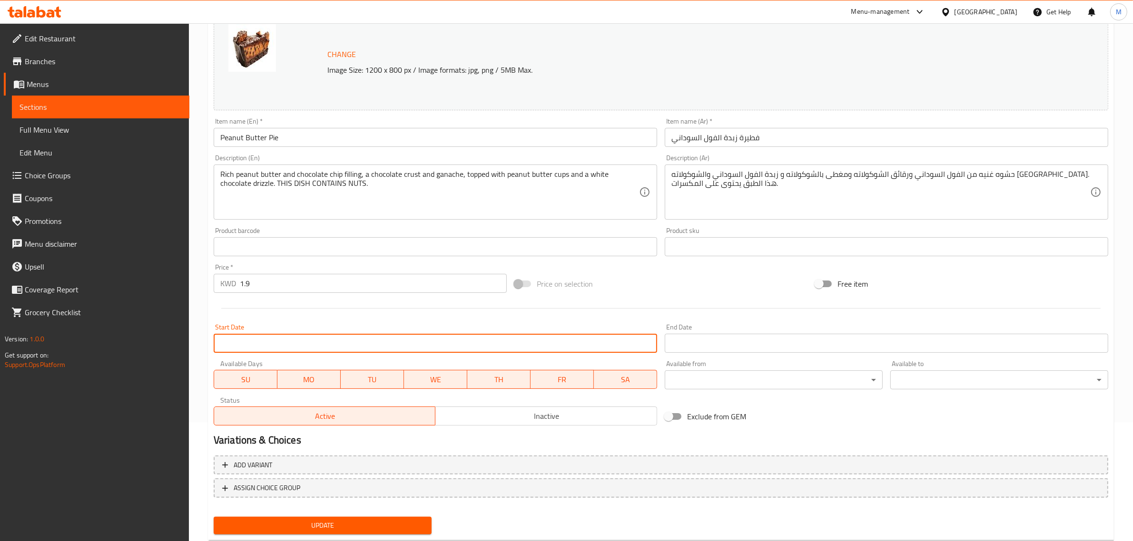
click at [445, 342] on input "Start Date" at bounding box center [435, 343] width 443 height 19
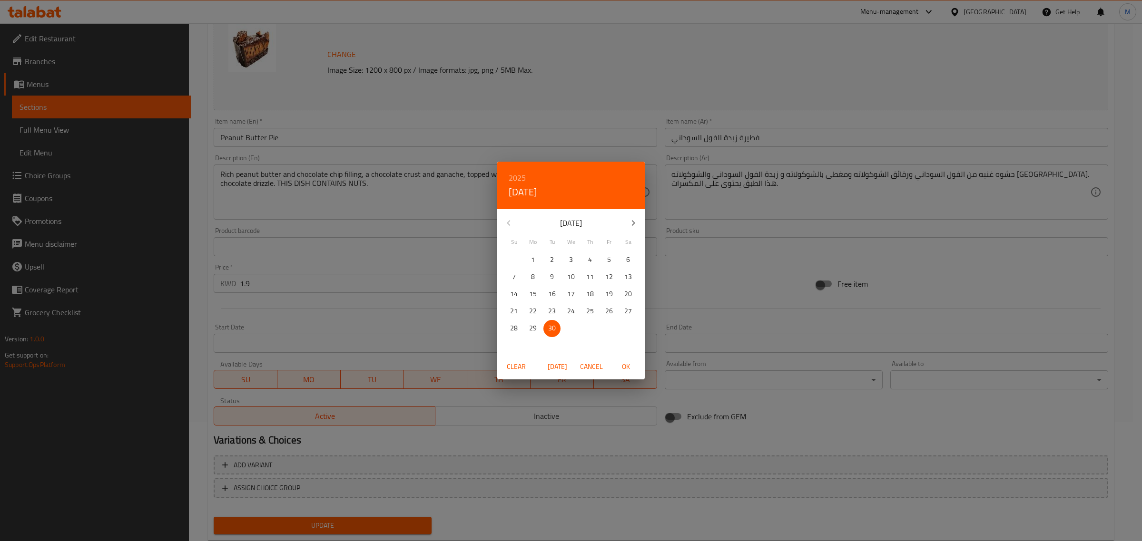
click at [638, 220] on icon "button" at bounding box center [633, 222] width 11 height 11
click at [592, 260] on span "2" at bounding box center [589, 260] width 17 height 12
click at [629, 372] on span "OK" at bounding box center [625, 367] width 23 height 12
type input "02-10-2025"
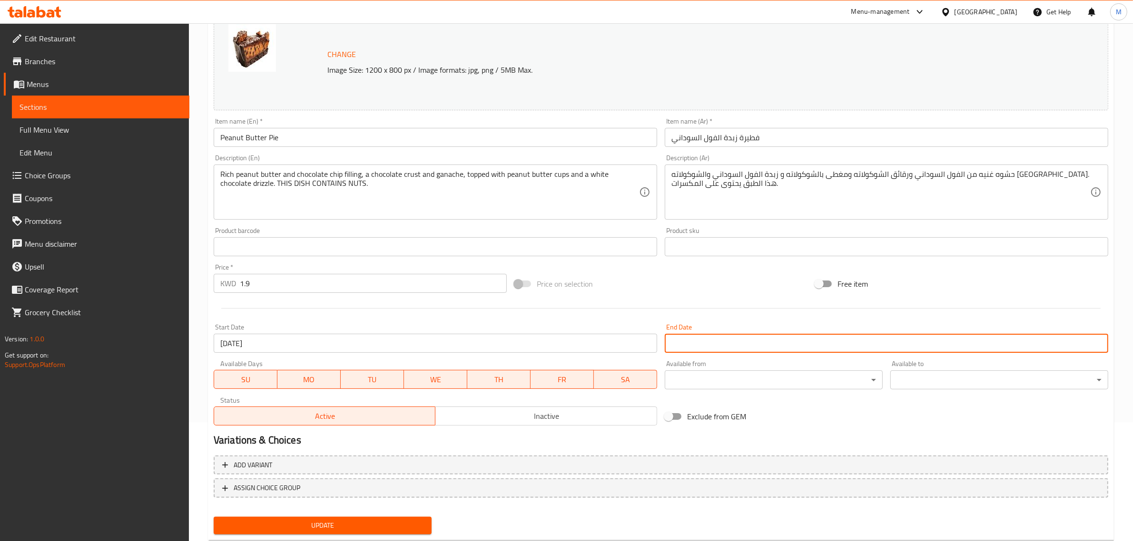
click at [723, 338] on input "Start Date" at bounding box center [886, 343] width 443 height 19
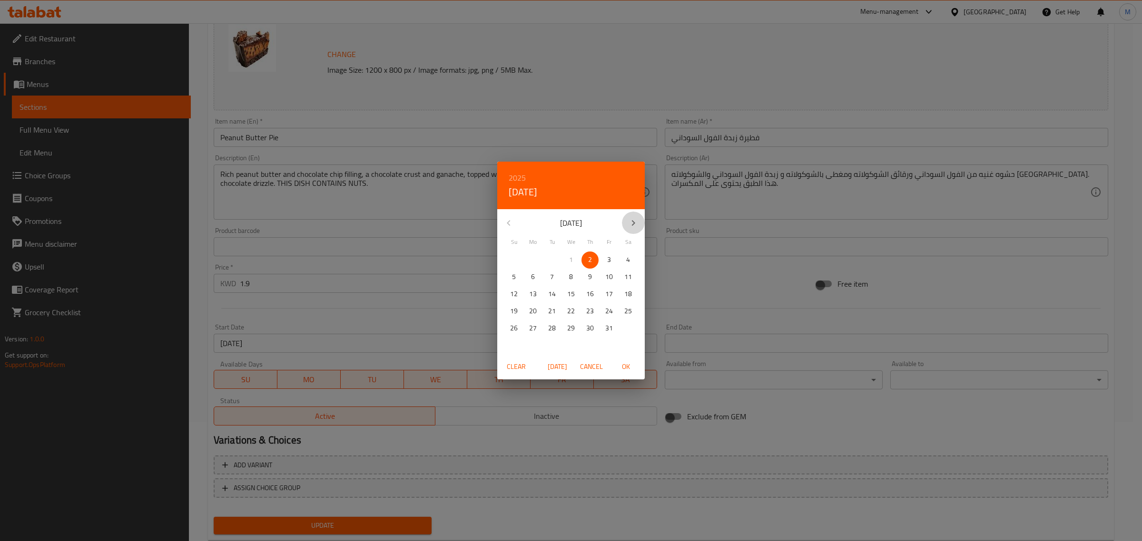
click at [629, 223] on icon "button" at bounding box center [633, 222] width 11 height 11
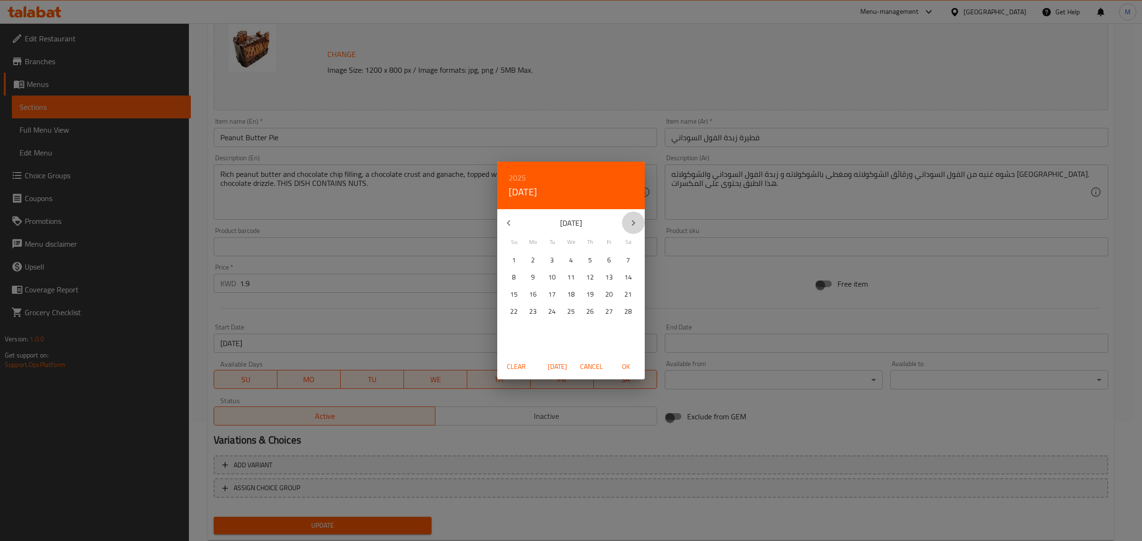
click at [629, 223] on icon "button" at bounding box center [633, 222] width 11 height 11
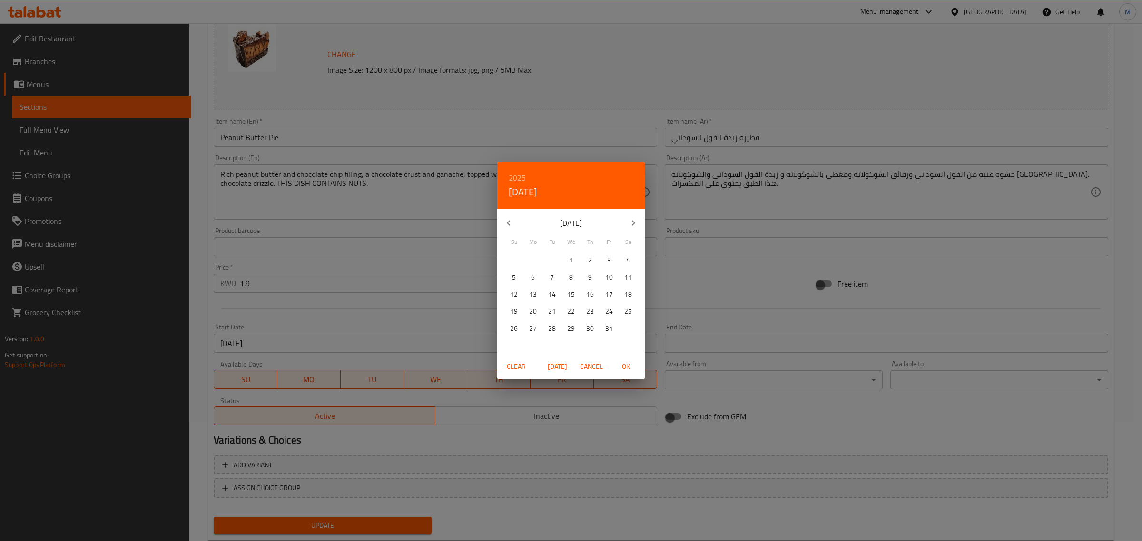
click at [629, 223] on icon "button" at bounding box center [633, 222] width 11 height 11
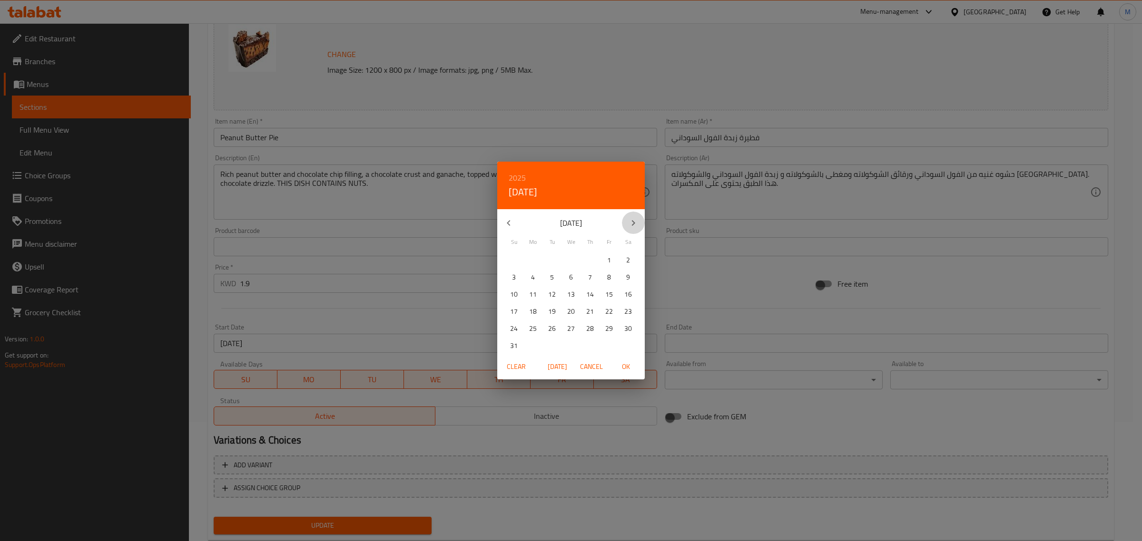
click at [629, 223] on icon "button" at bounding box center [633, 222] width 11 height 11
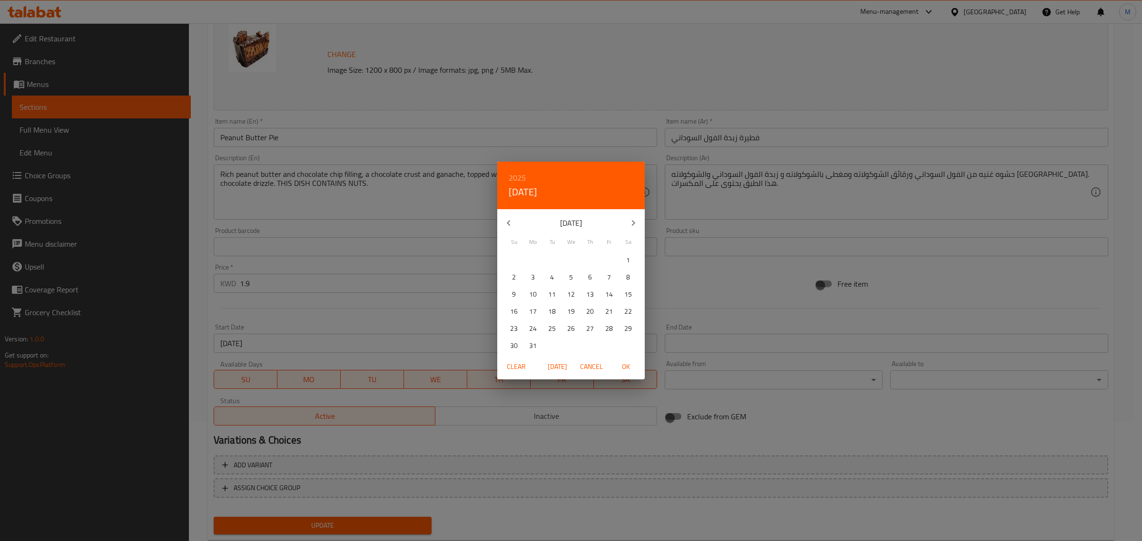
click at [629, 223] on icon "button" at bounding box center [633, 222] width 11 height 11
click at [646, 222] on div "2025 Thu, Oct 2 August 2027 Su Mo Tu We Th Fr Sa 1 2 3 4 5 6 7 8 9 10 11 12 13 …" at bounding box center [571, 270] width 1142 height 541
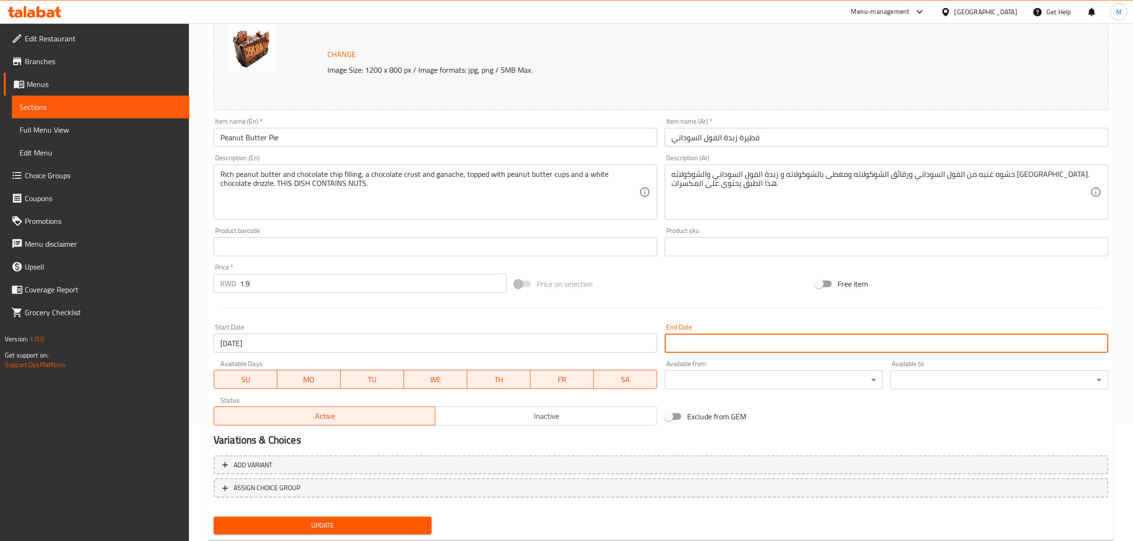
click at [697, 340] on input "Start Date" at bounding box center [886, 343] width 443 height 19
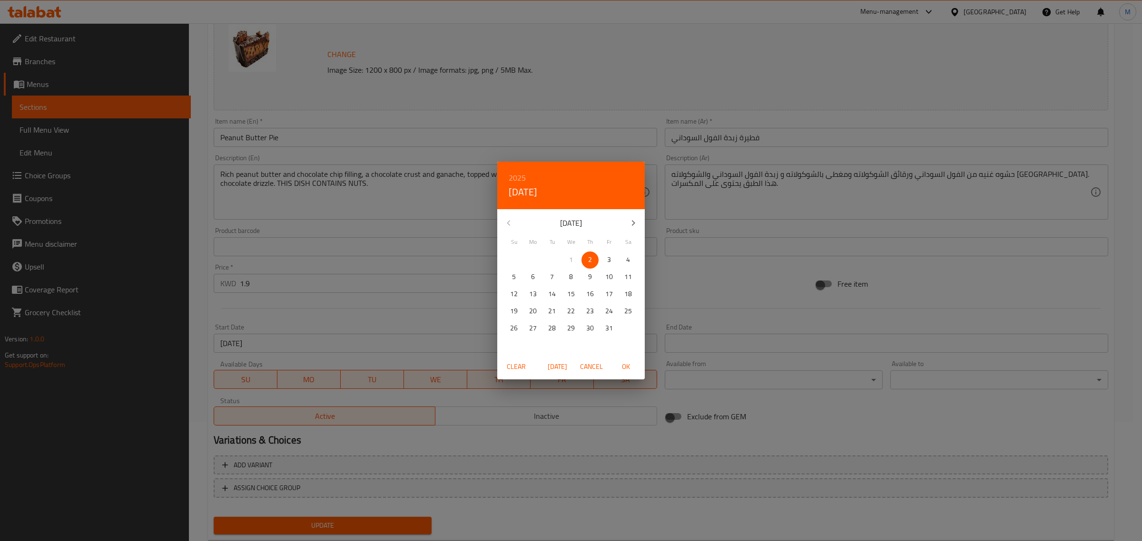
click at [637, 227] on icon "button" at bounding box center [633, 222] width 11 height 11
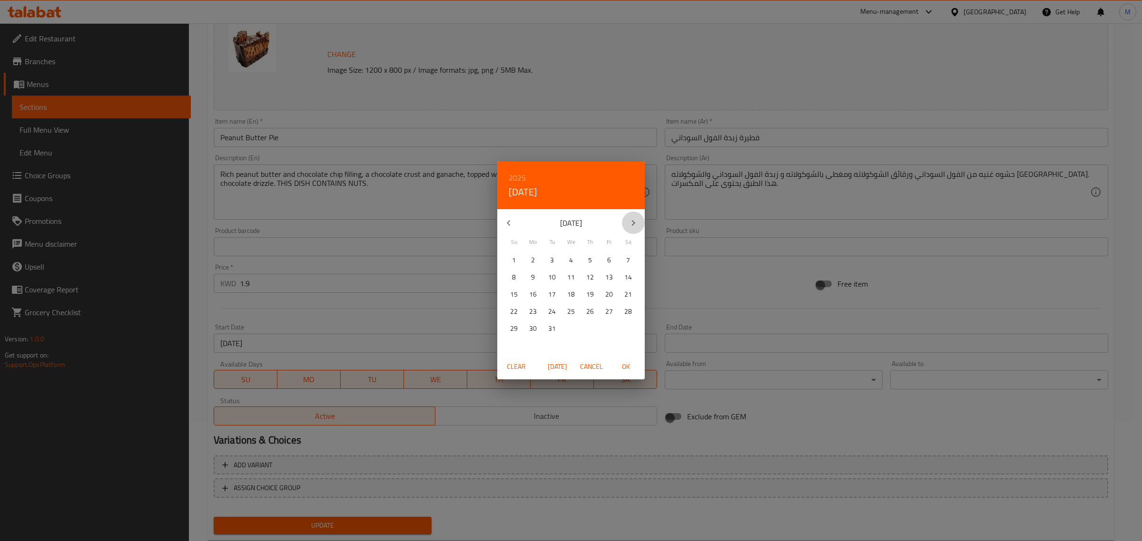
click at [637, 227] on icon "button" at bounding box center [633, 222] width 11 height 11
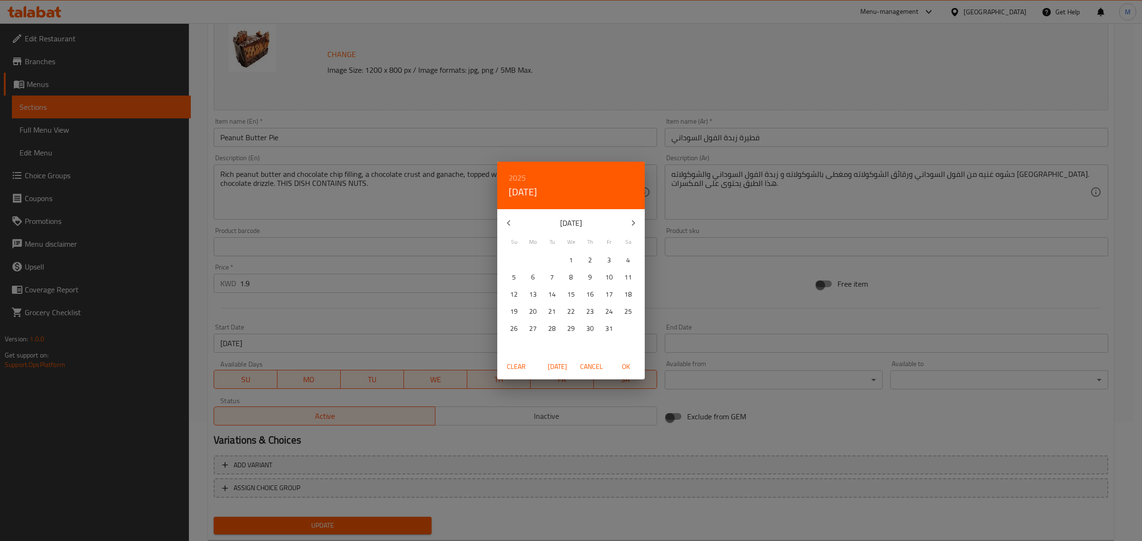
click at [637, 227] on icon "button" at bounding box center [633, 222] width 11 height 11
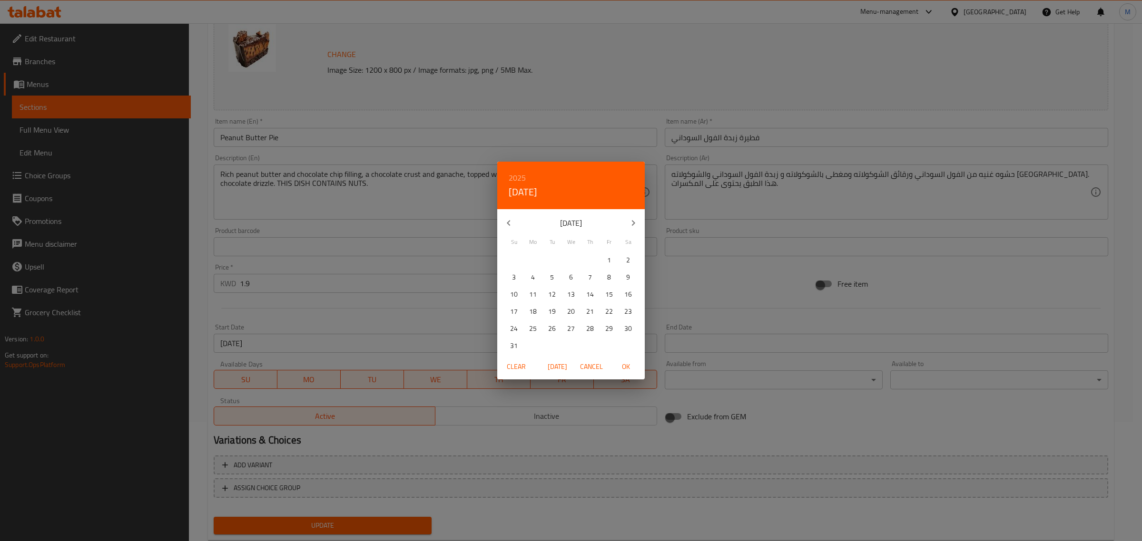
click at [637, 227] on icon "button" at bounding box center [633, 222] width 11 height 11
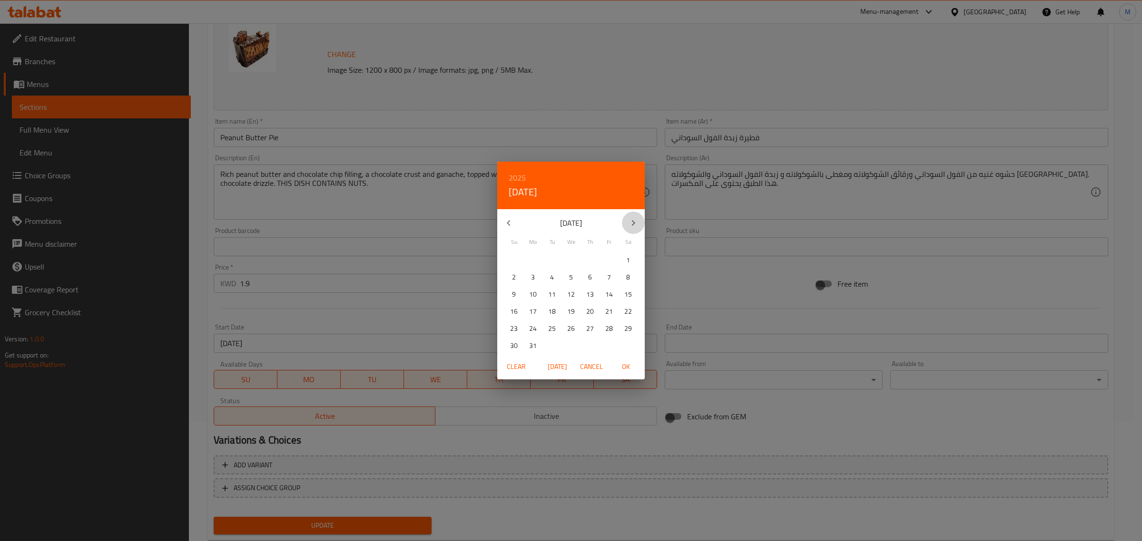
click at [637, 227] on icon "button" at bounding box center [633, 222] width 11 height 11
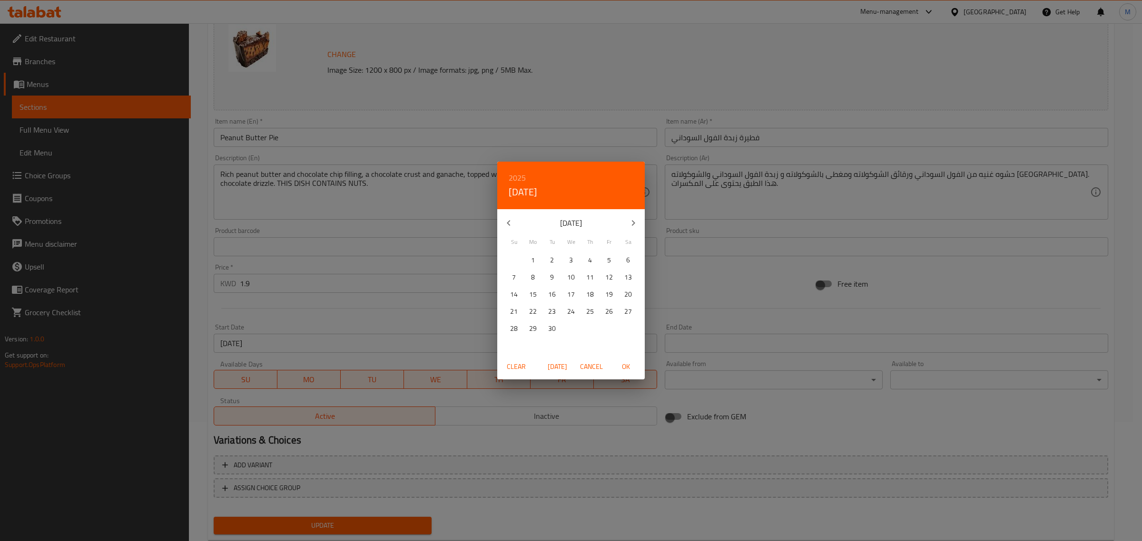
click at [637, 227] on icon "button" at bounding box center [633, 222] width 11 height 11
click at [618, 323] on div "1" at bounding box center [627, 328] width 19 height 17
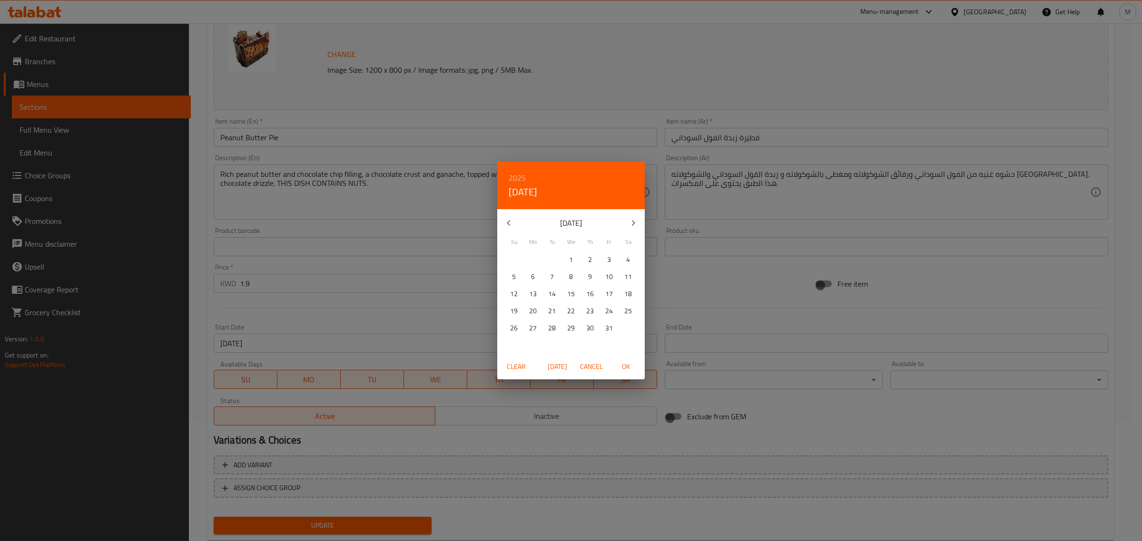
click at [610, 327] on p "31" at bounding box center [609, 329] width 8 height 12
click at [618, 370] on span "OK" at bounding box center [625, 367] width 23 height 12
type input "31-03-2028"
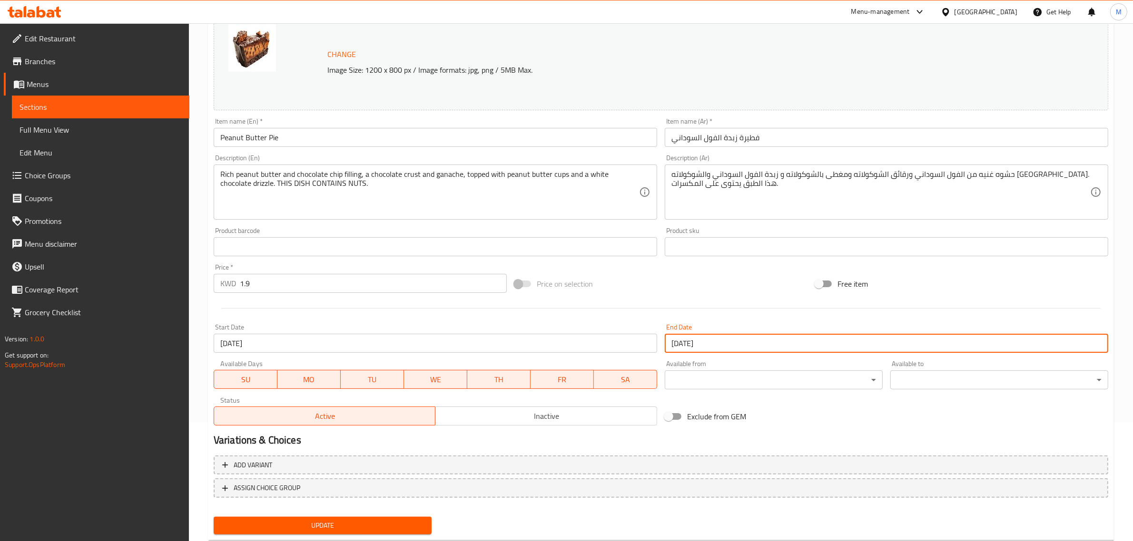
click at [367, 529] on span "Update" at bounding box center [322, 526] width 203 height 12
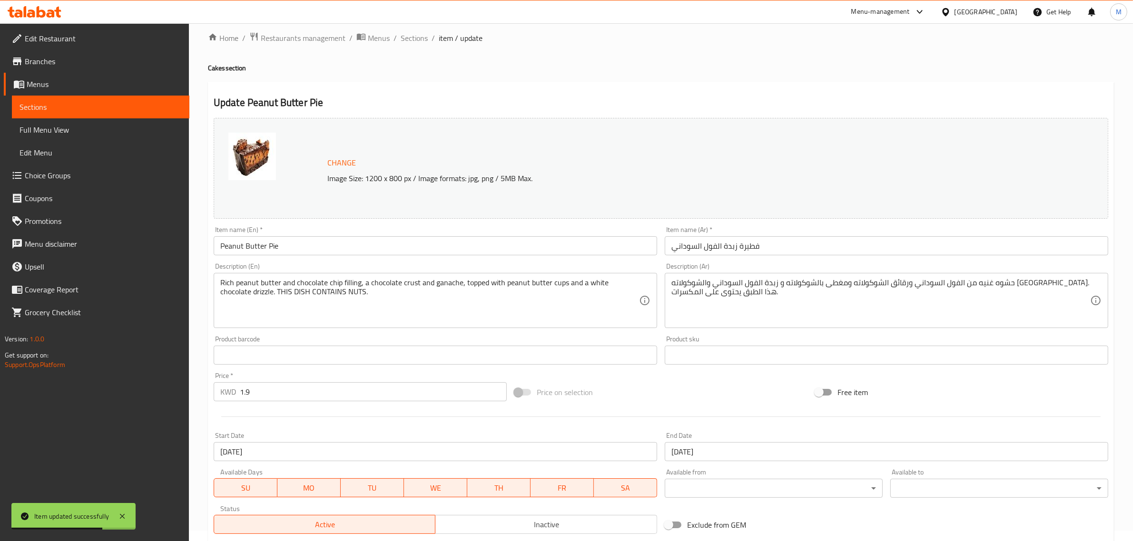
scroll to position [0, 0]
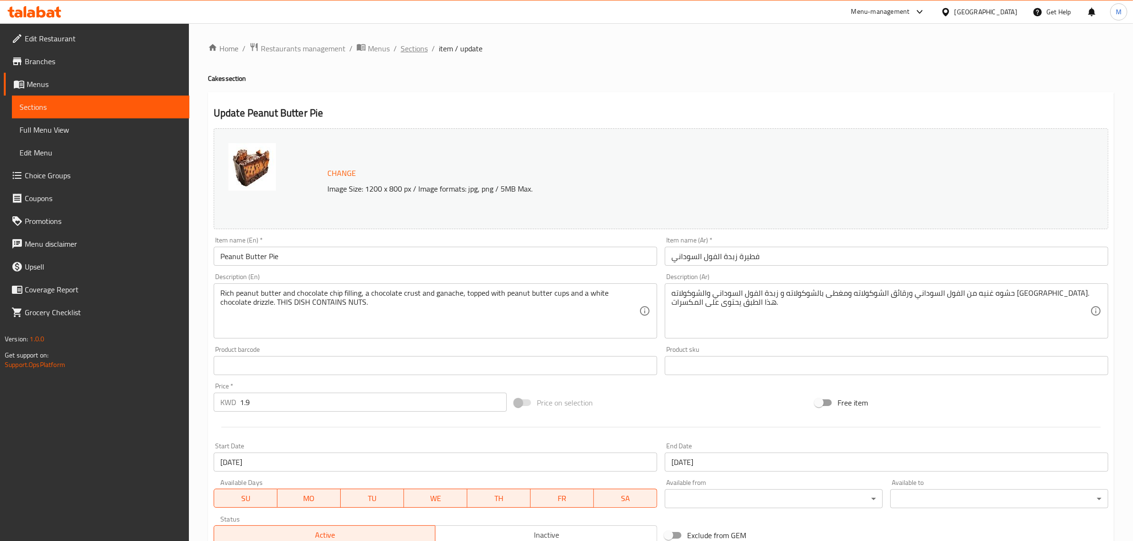
click at [410, 48] on span "Sections" at bounding box center [414, 48] width 27 height 11
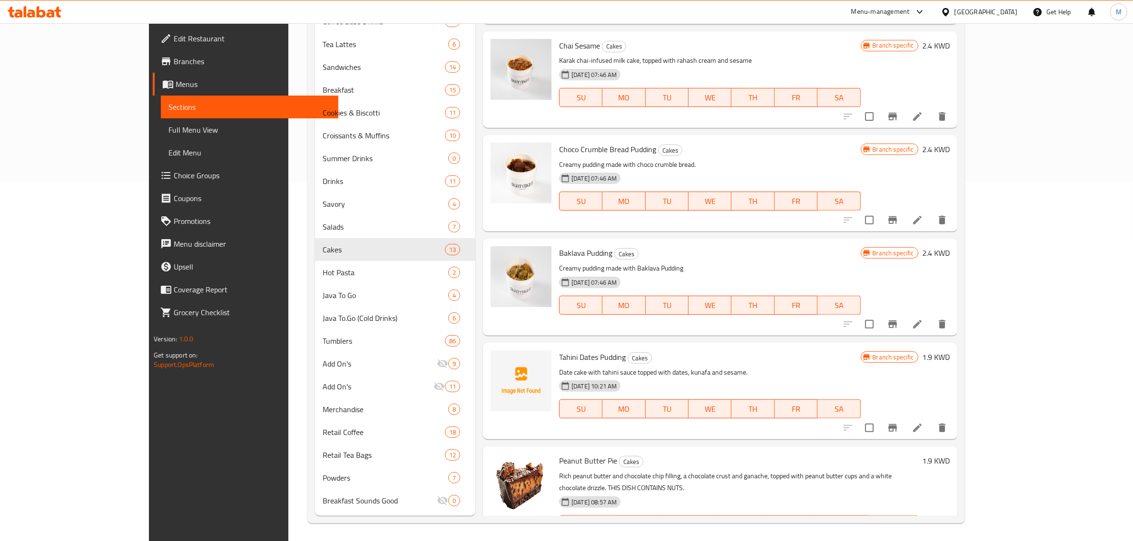
scroll to position [615, 0]
click at [910, 8] on div "Menu-management" at bounding box center [880, 11] width 59 height 11
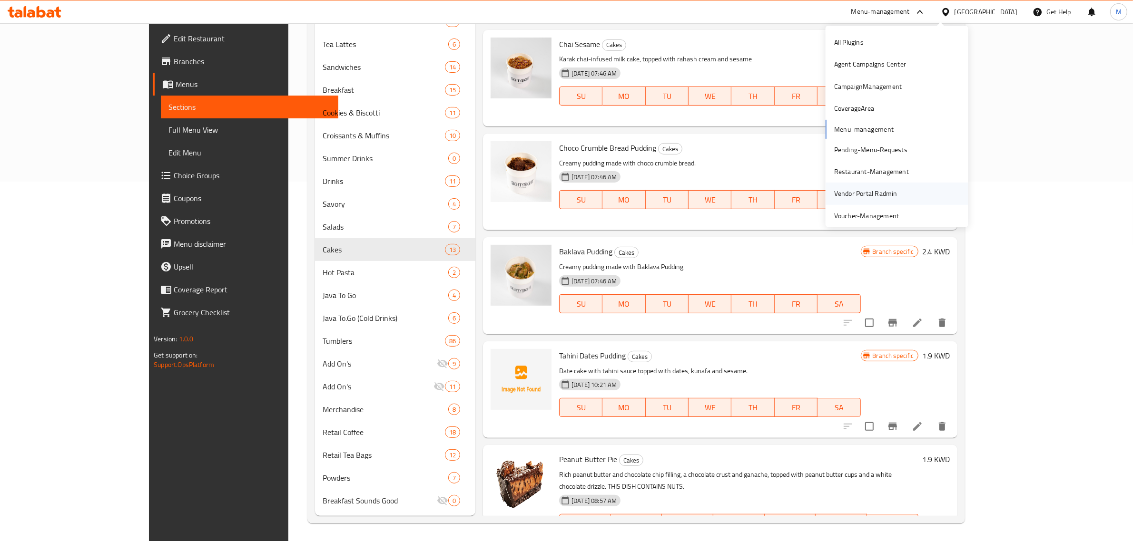
click at [876, 193] on div "Vendor Portal Radmin" at bounding box center [865, 193] width 63 height 10
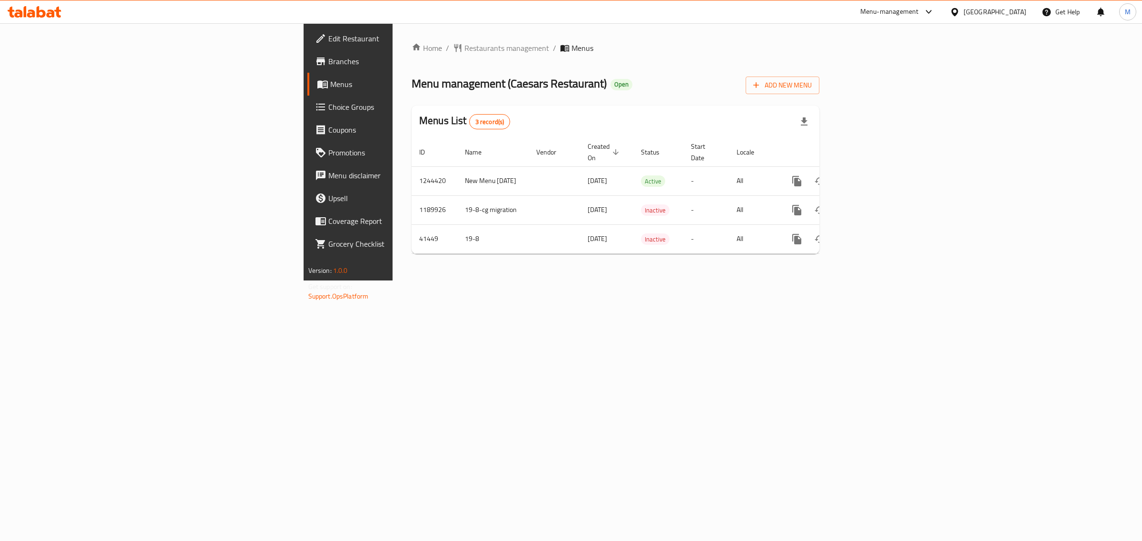
click at [328, 33] on span "Edit Restaurant" at bounding box center [407, 38] width 158 height 11
click at [328, 39] on span "Edit Restaurant" at bounding box center [407, 38] width 158 height 11
